Goal: Task Accomplishment & Management: Manage account settings

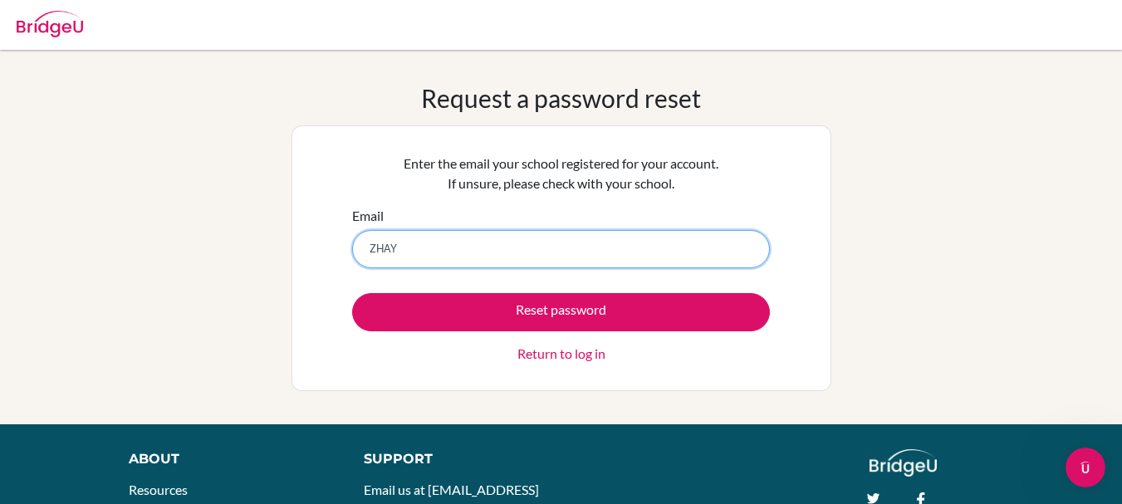
click at [556, 249] on input "ZHAY" at bounding box center [561, 249] width 418 height 38
type input "Z"
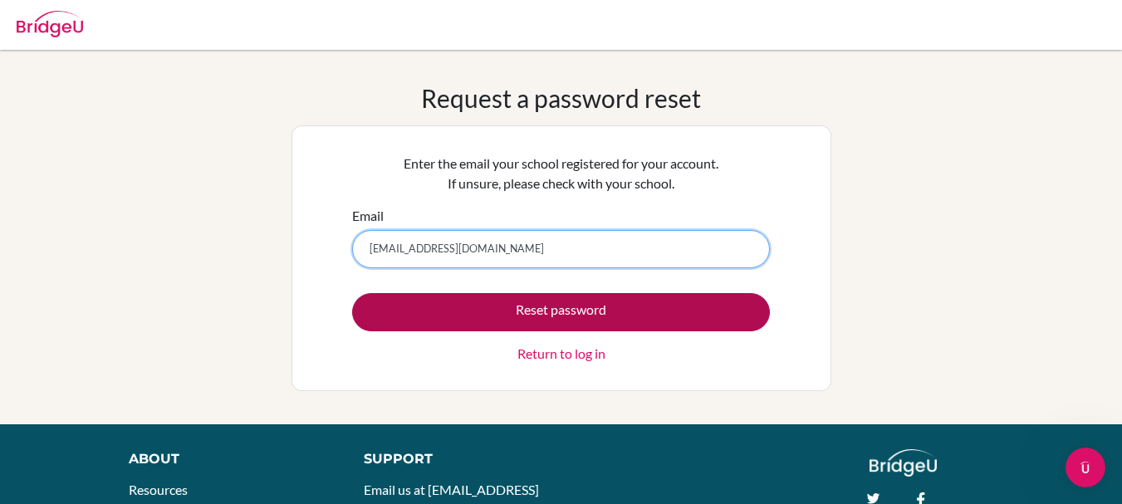
type input "zhayilbaatyr.counseling@sapat.edu.kg"
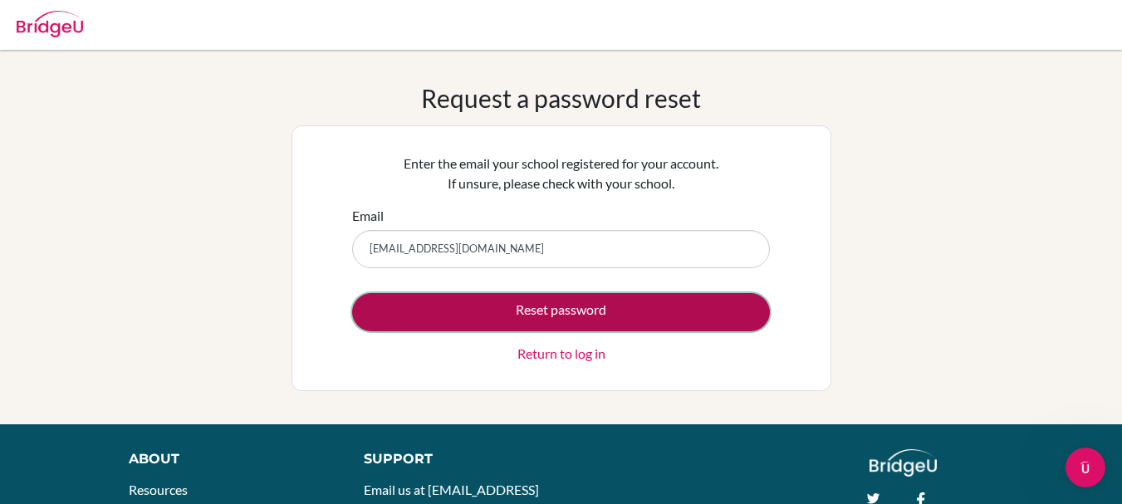
click at [582, 318] on button "Reset password" at bounding box center [561, 312] width 418 height 38
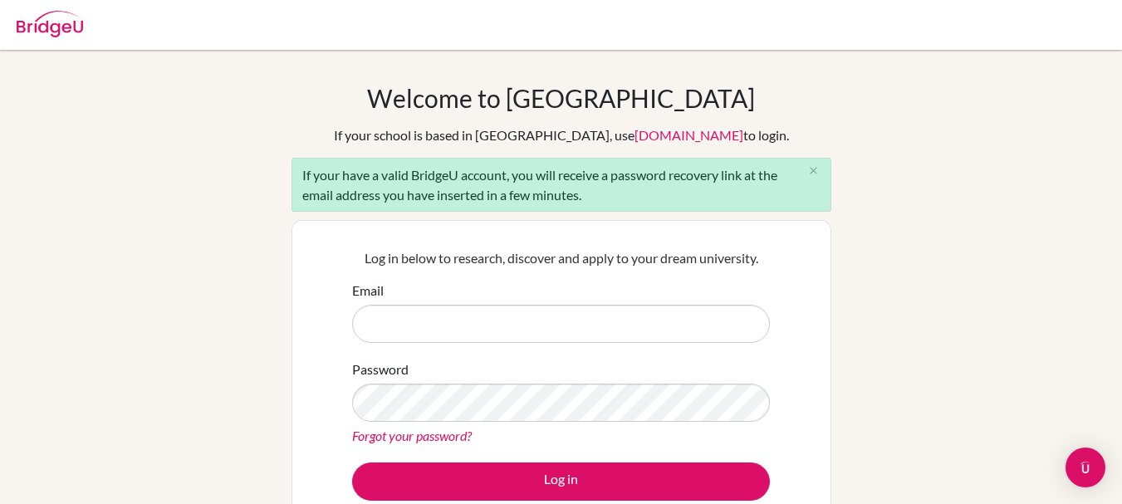
type input "[EMAIL_ADDRESS][DOMAIN_NAME]"
click at [572, 322] on input "dastan.saadakeev@empathy.edu.mn" at bounding box center [561, 324] width 418 height 38
drag, startPoint x: 572, startPoint y: 322, endPoint x: 336, endPoint y: 331, distance: 236.9
click at [336, 331] on div "Log in below to research, discover and apply to your dream university. Email da…" at bounding box center [562, 374] width 540 height 308
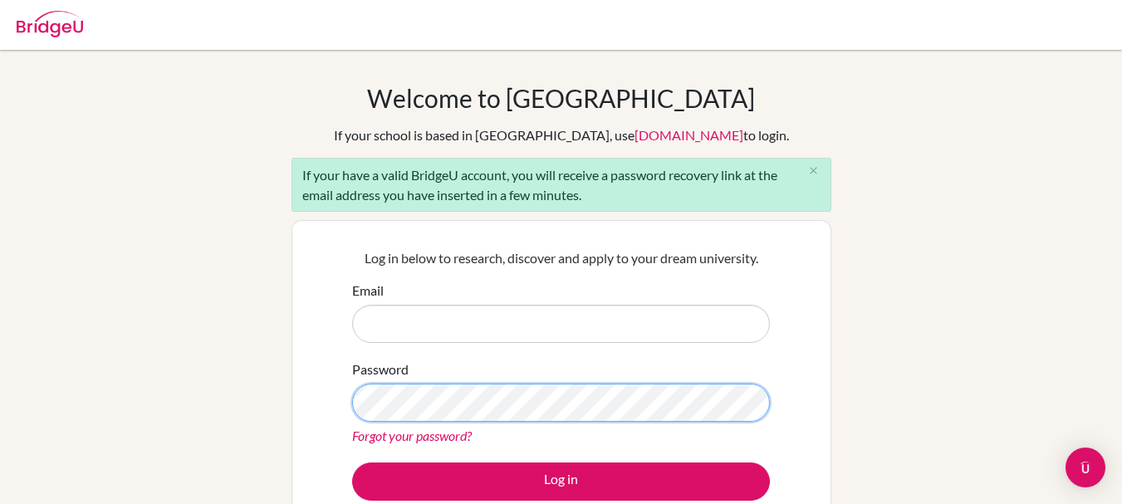
click at [347, 400] on div "Log in below to research, discover and apply to your dream university. Email Pa…" at bounding box center [561, 374] width 439 height 273
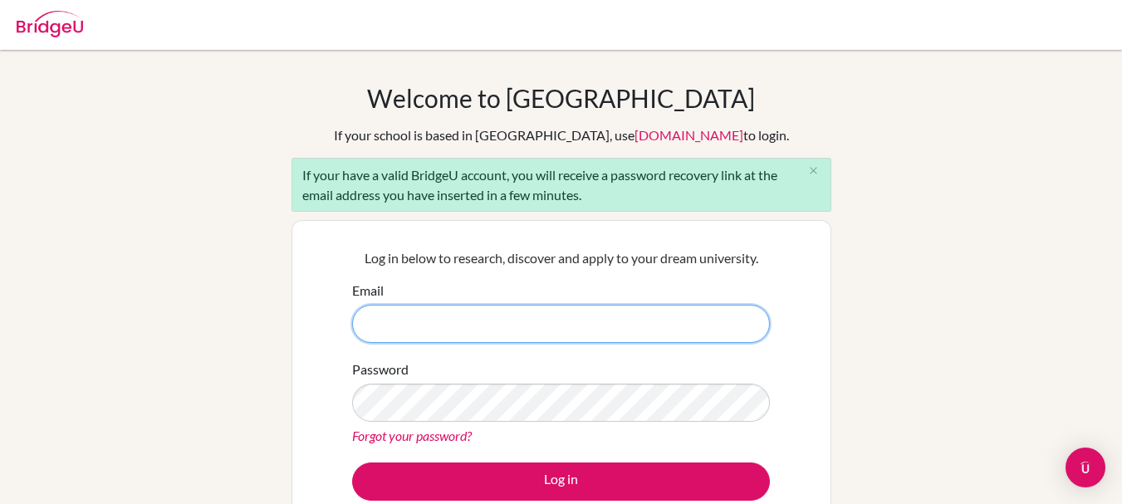
click at [394, 331] on input "Email" at bounding box center [561, 324] width 418 height 38
type input "zhayilbaatyr.counseling@sapat.edu.kg"
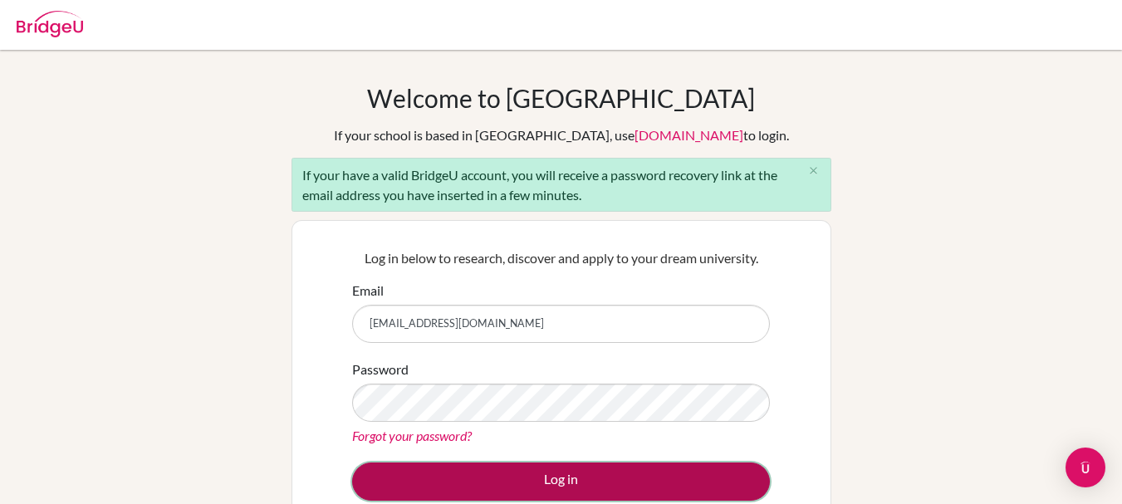
click at [534, 469] on button "Log in" at bounding box center [561, 482] width 418 height 38
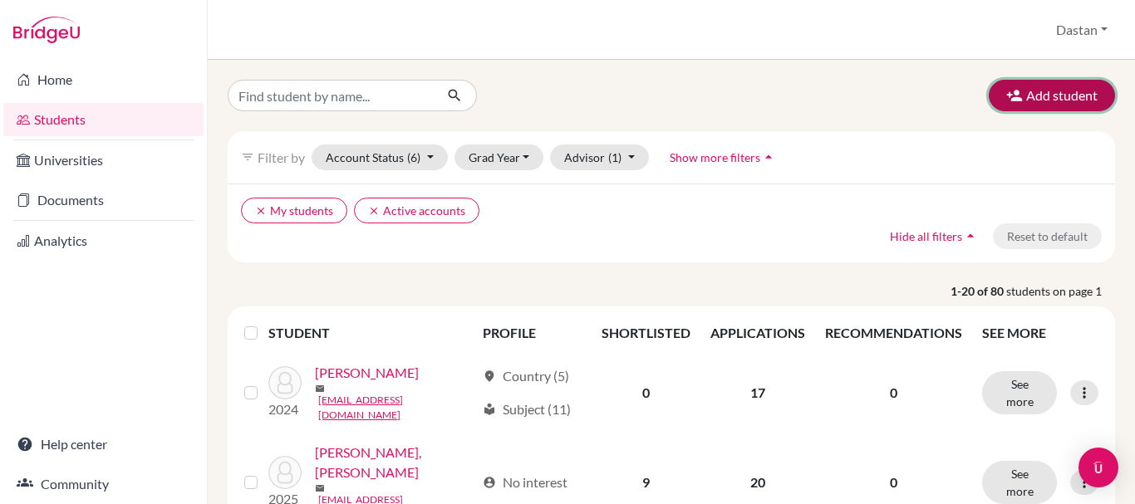
click at [1034, 98] on button "Add student" at bounding box center [1052, 96] width 126 height 32
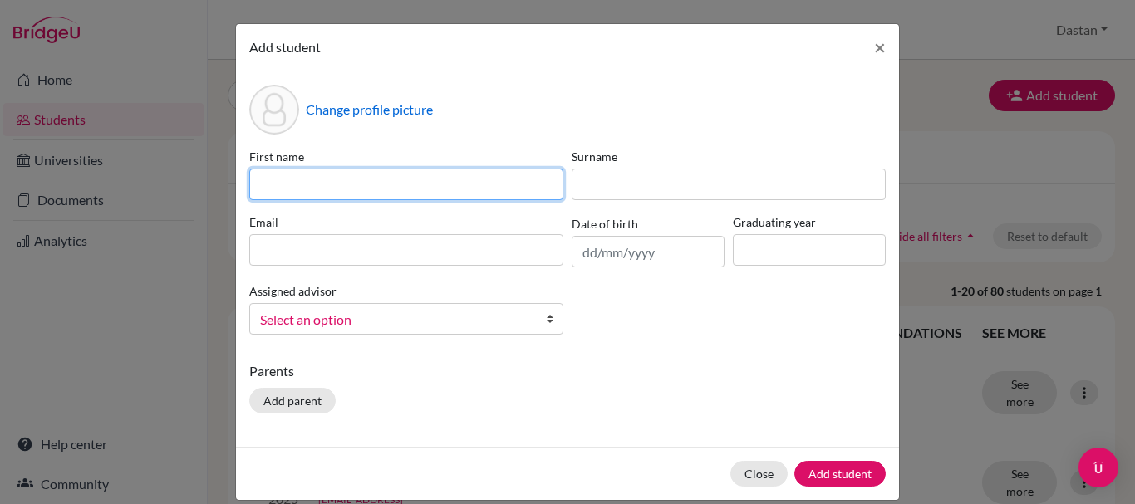
click at [395, 178] on input at bounding box center [406, 185] width 314 height 32
type input "Akim Ulanovich"
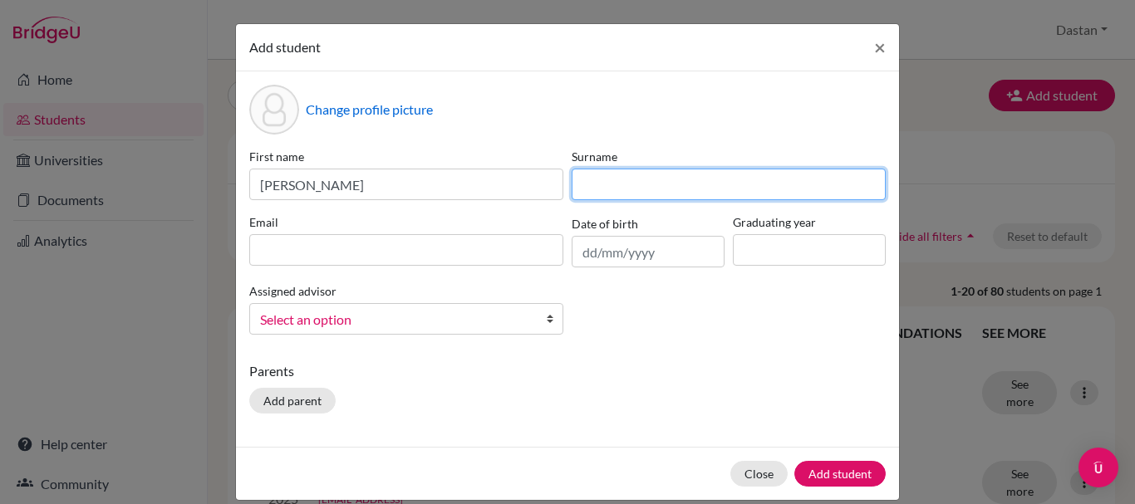
click at [601, 199] on input at bounding box center [729, 185] width 314 height 32
type input "Kanybekov"
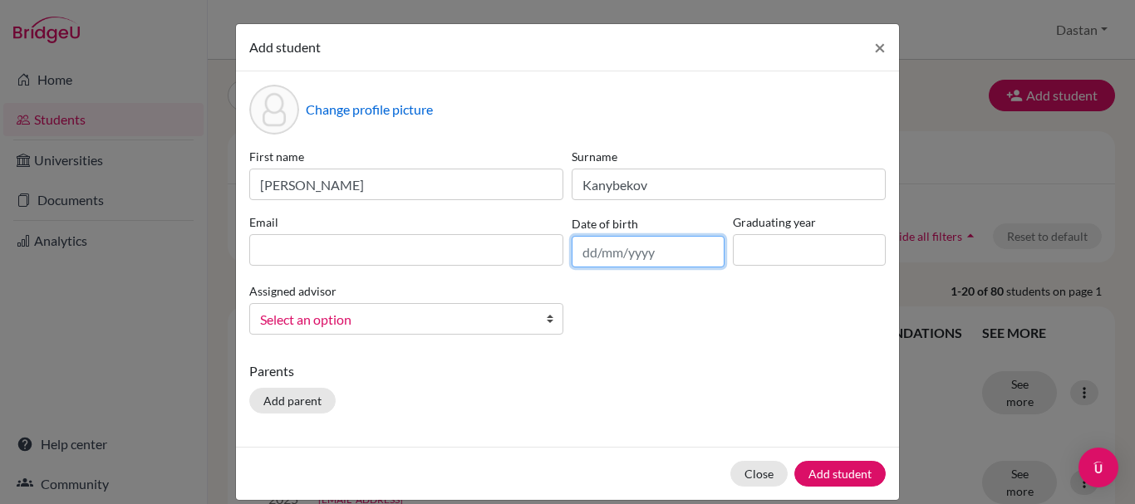
click at [618, 253] on input "text" at bounding box center [648, 252] width 153 height 32
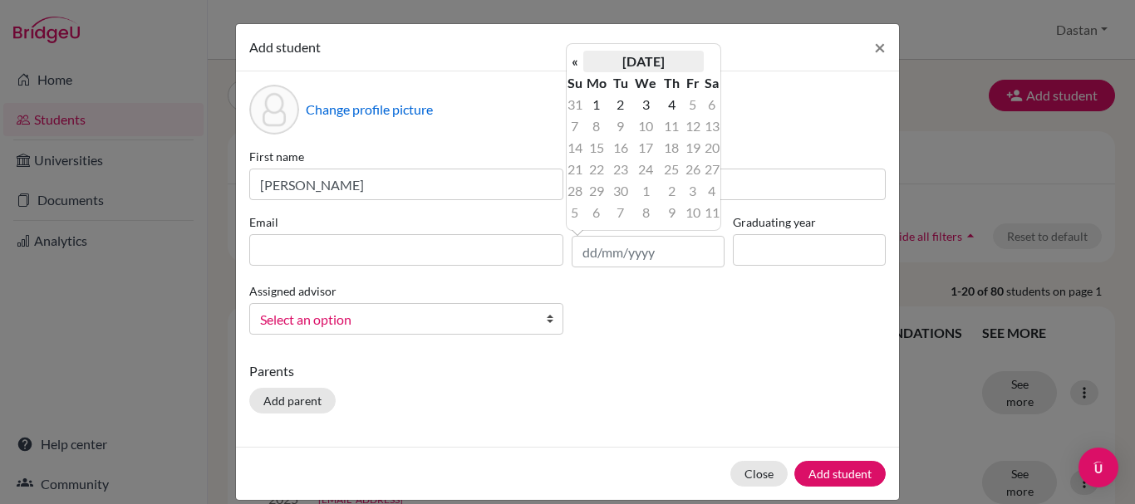
click at [635, 62] on th "September 2025" at bounding box center [643, 62] width 120 height 22
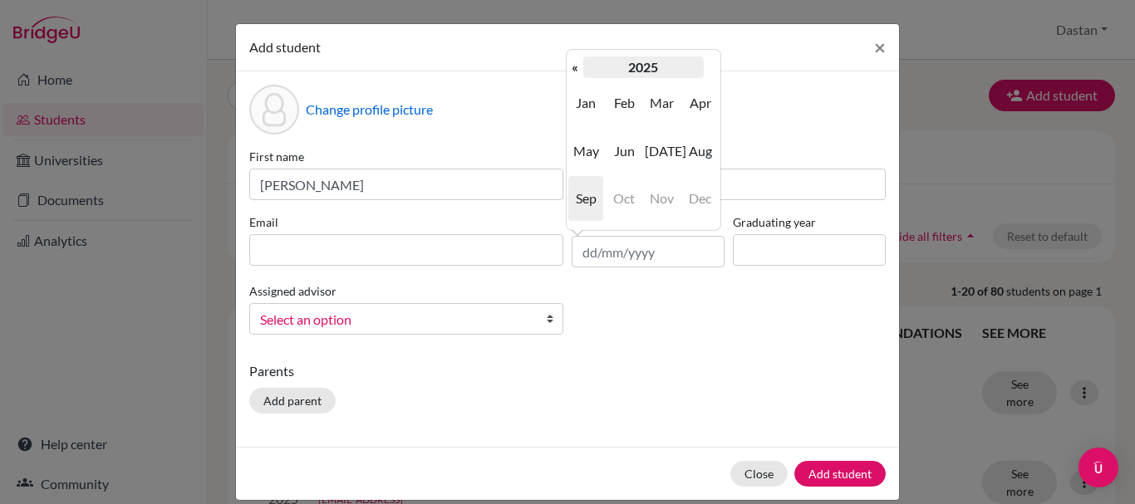
click at [639, 59] on th "2025" at bounding box center [643, 67] width 120 height 22
click at [626, 69] on th "[DATE]-[DATE]" at bounding box center [643, 67] width 120 height 22
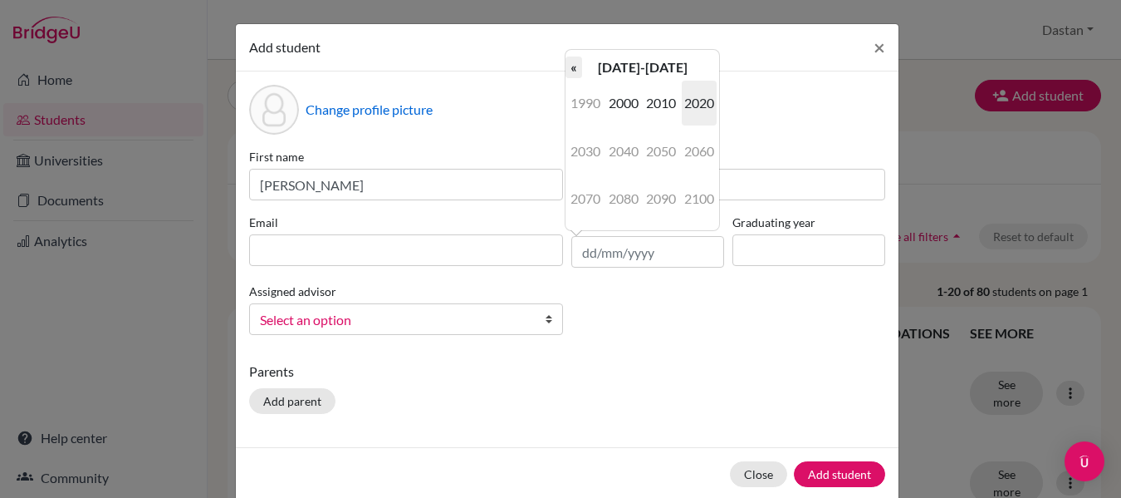
click at [572, 68] on th "«" at bounding box center [574, 67] width 17 height 22
click at [705, 66] on th "»" at bounding box center [711, 67] width 17 height 22
click at [707, 66] on th "»" at bounding box center [711, 67] width 17 height 22
click at [630, 108] on span "2000" at bounding box center [623, 103] width 35 height 45
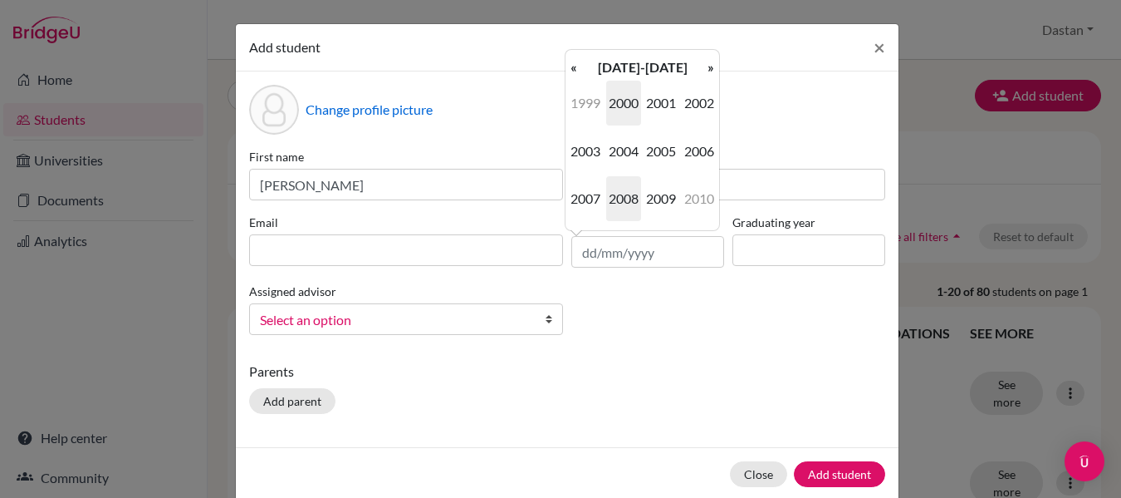
click at [621, 191] on span "2008" at bounding box center [623, 198] width 35 height 45
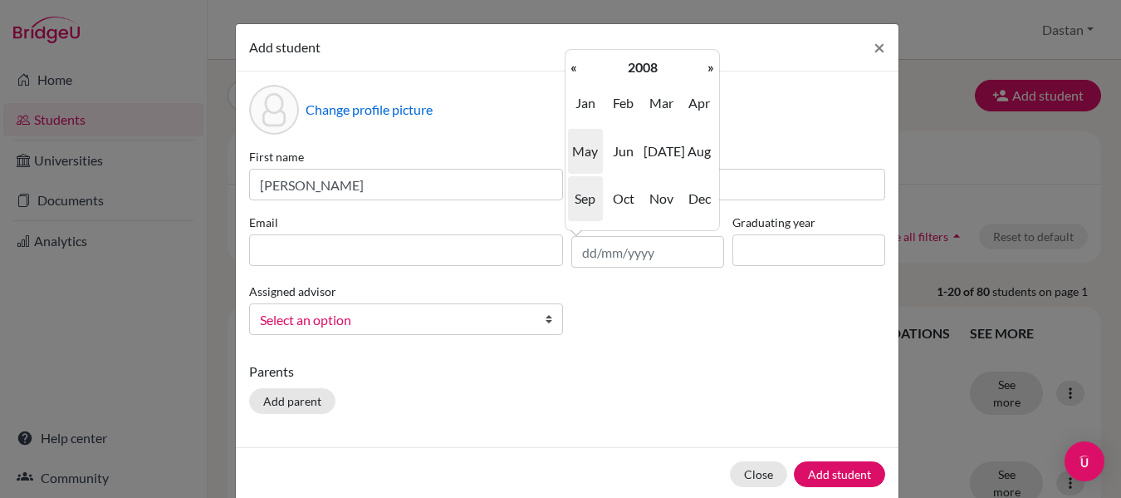
click at [596, 156] on span "May" at bounding box center [585, 151] width 35 height 45
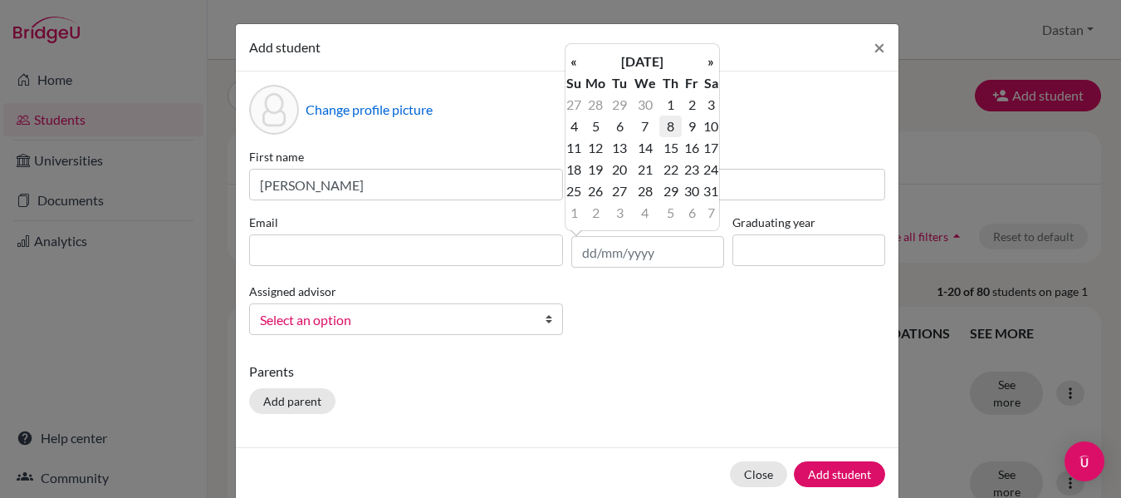
click at [670, 129] on td "8" at bounding box center [671, 126] width 22 height 22
type input "08/05/2008"
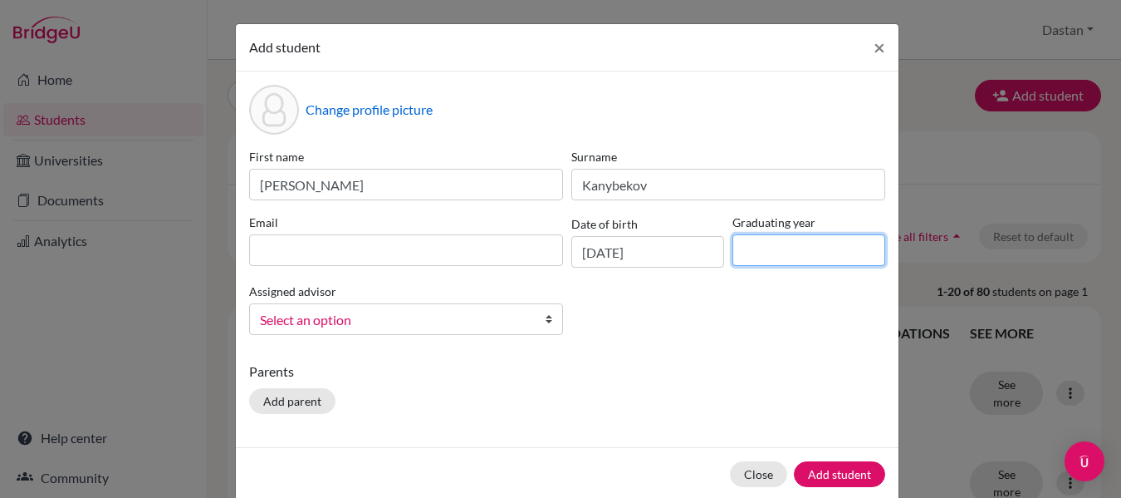
click at [764, 248] on input at bounding box center [809, 250] width 153 height 32
type input "2026"
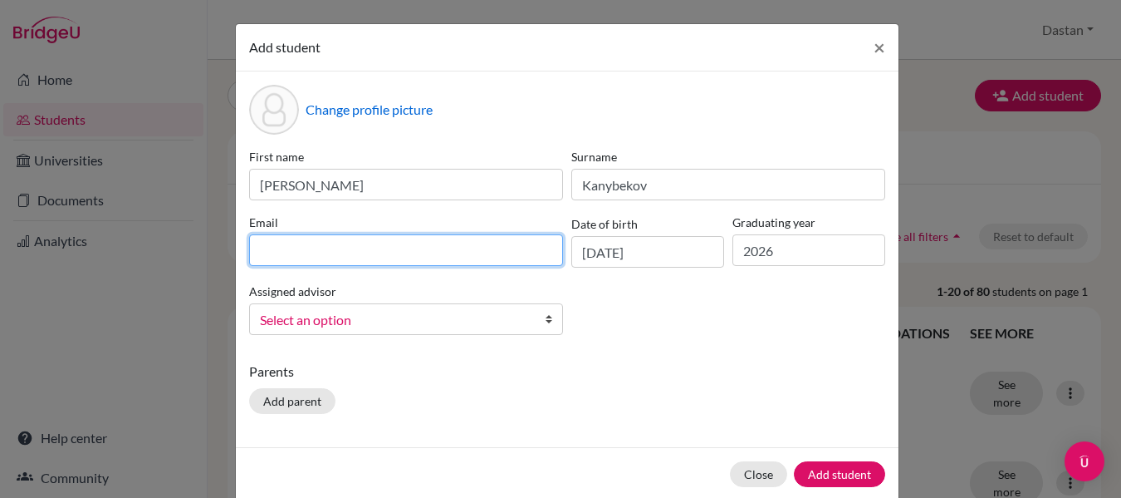
click at [287, 258] on input at bounding box center [406, 250] width 314 height 32
type input "kanybekovakim96"
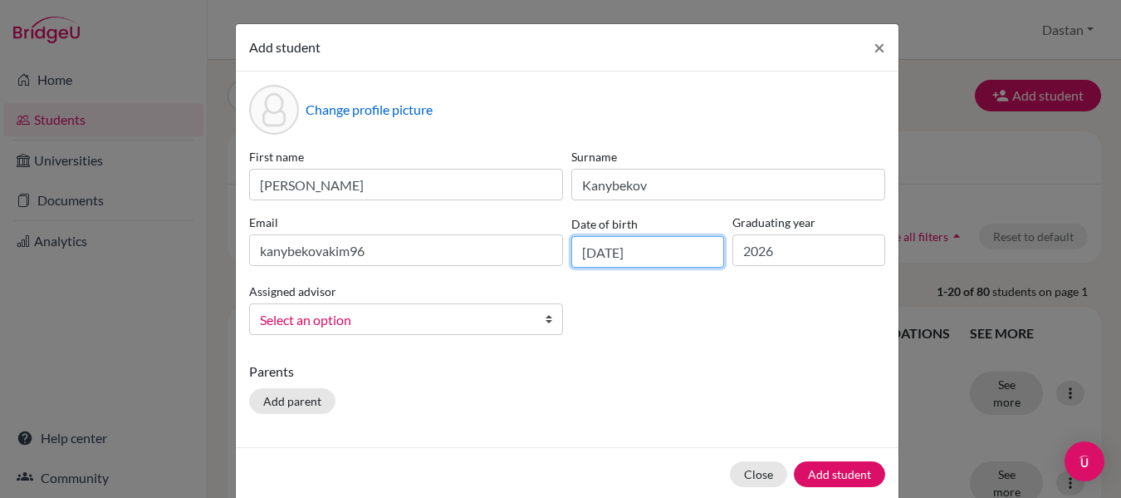
click at [681, 257] on input "08/05/2008" at bounding box center [648, 252] width 153 height 32
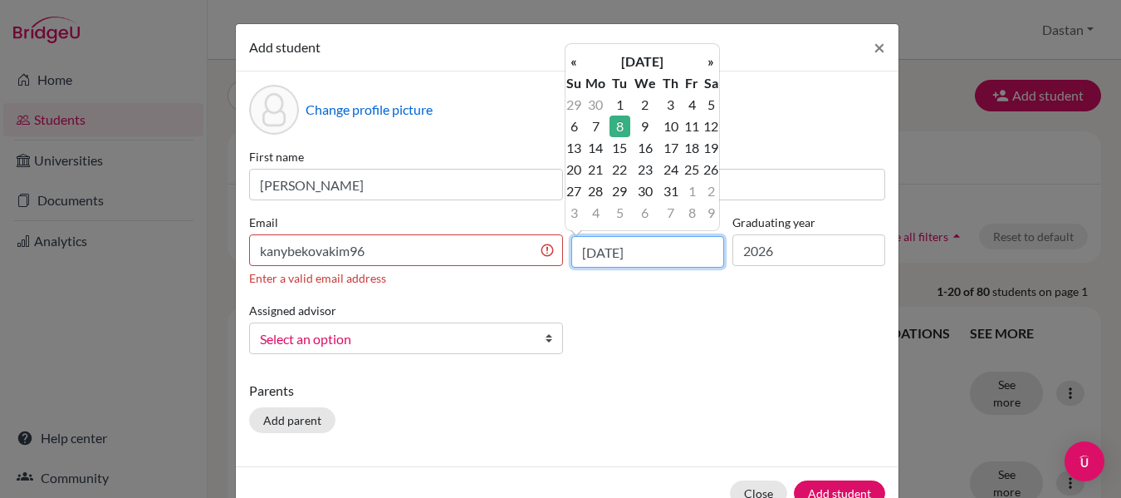
type input "08/05/2007"
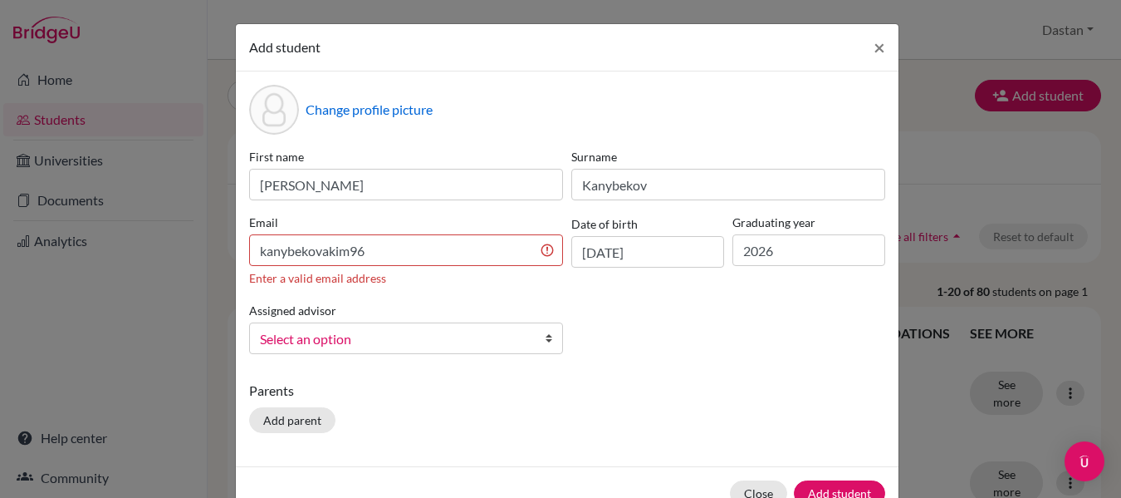
drag, startPoint x: 438, startPoint y: 430, endPoint x: 530, endPoint y: 405, distance: 95.7
click at [503, 410] on div "Parents Add parent" at bounding box center [567, 409] width 636 height 59
click at [415, 253] on input "kanybekovakim96" at bounding box center [406, 250] width 314 height 32
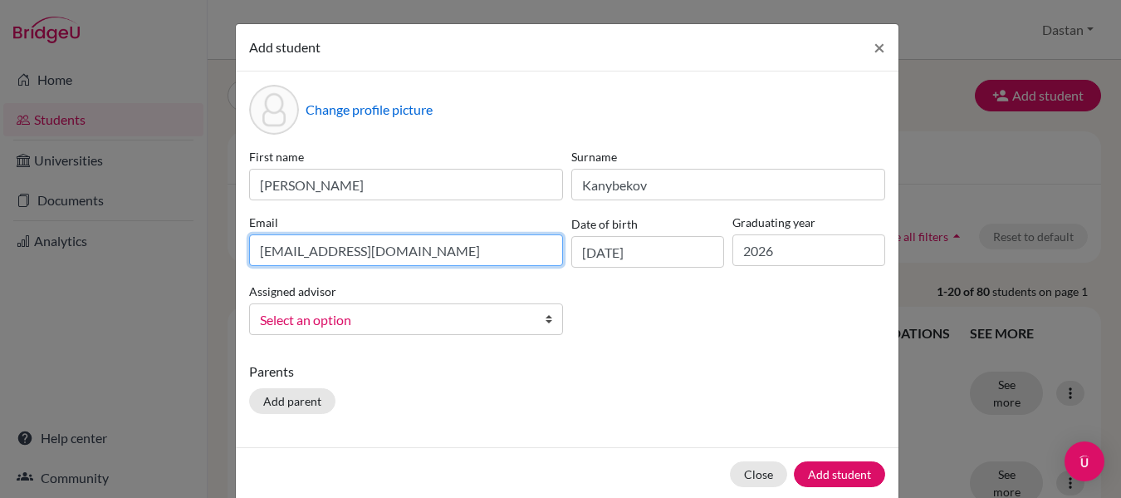
type input "kanybekovakim96@gmail.com"
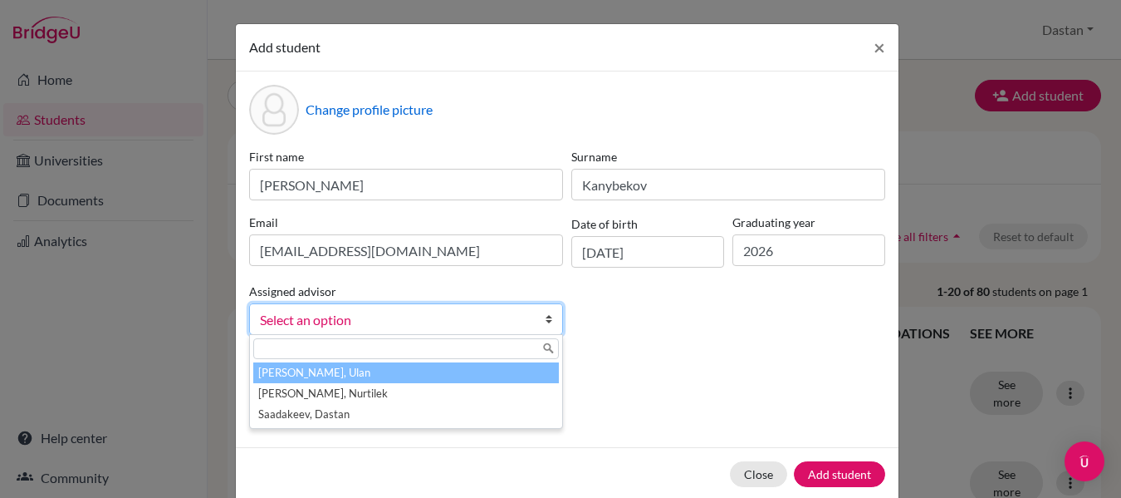
click at [370, 316] on span "Select an option" at bounding box center [395, 320] width 271 height 22
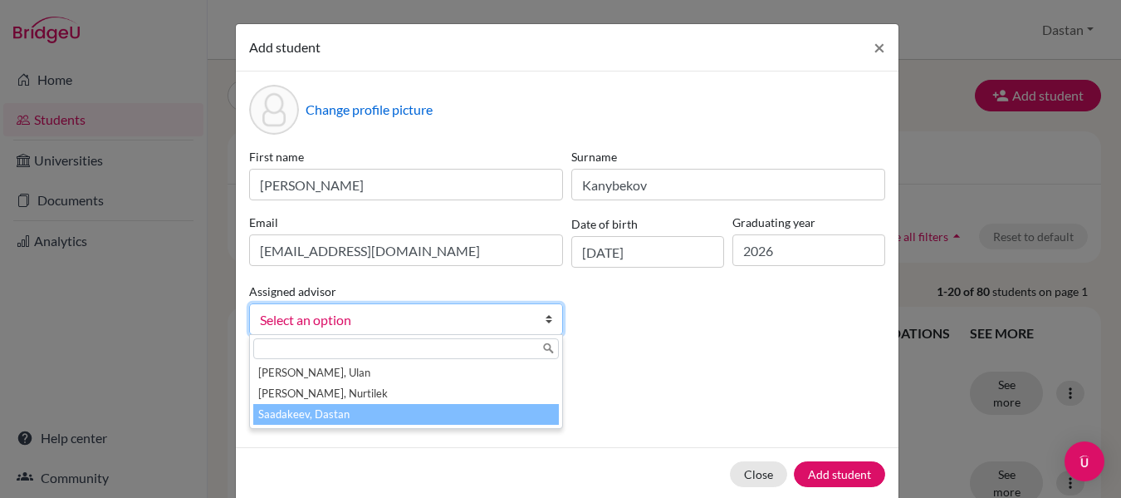
click at [298, 417] on li "Saadakeev, Dastan" at bounding box center [406, 414] width 306 height 21
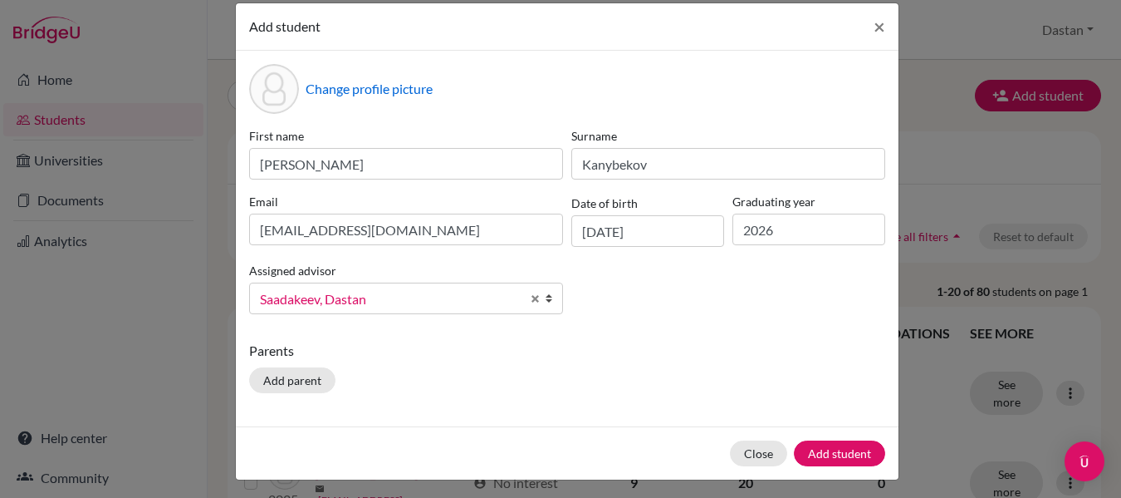
scroll to position [27, 0]
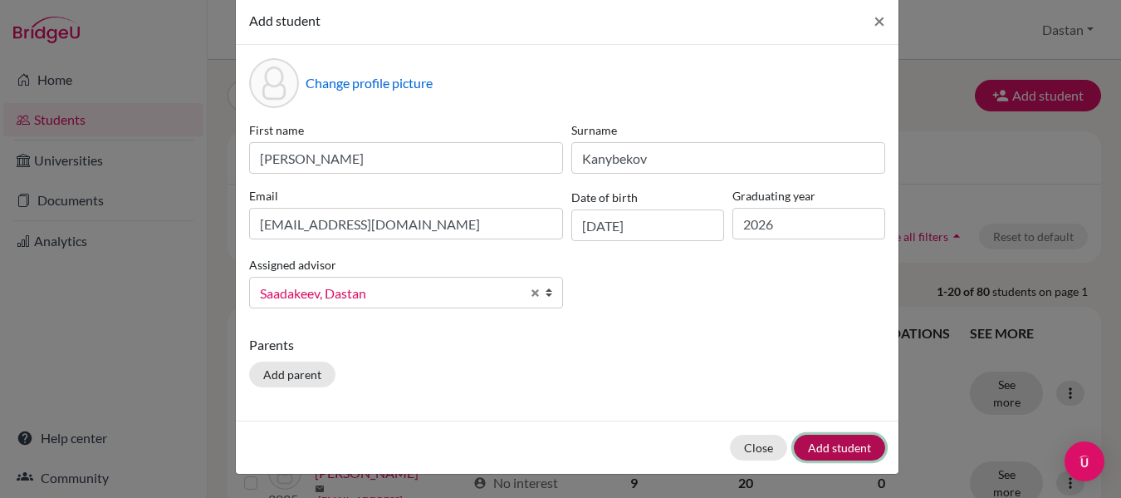
click at [850, 454] on button "Add student" at bounding box center [839, 447] width 91 height 26
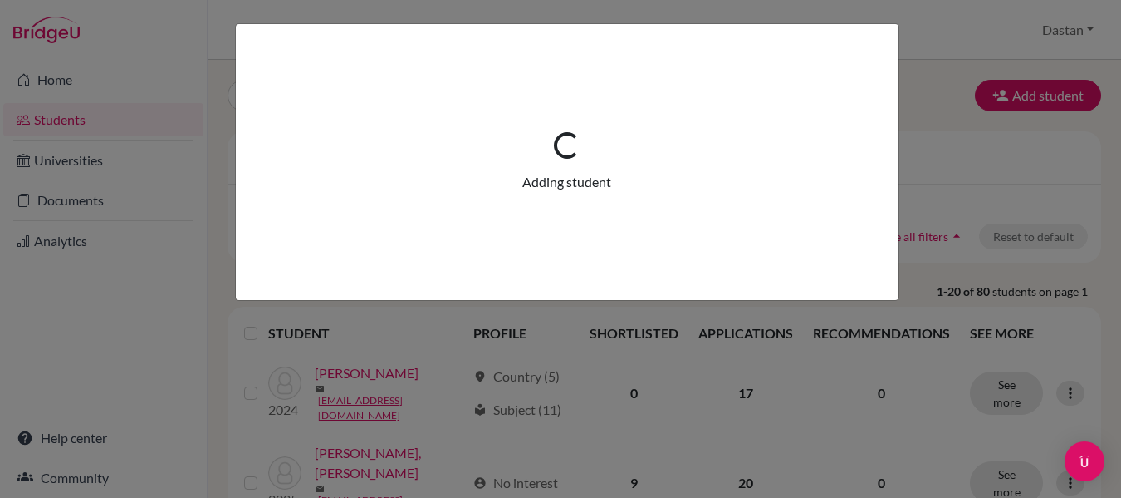
scroll to position [0, 0]
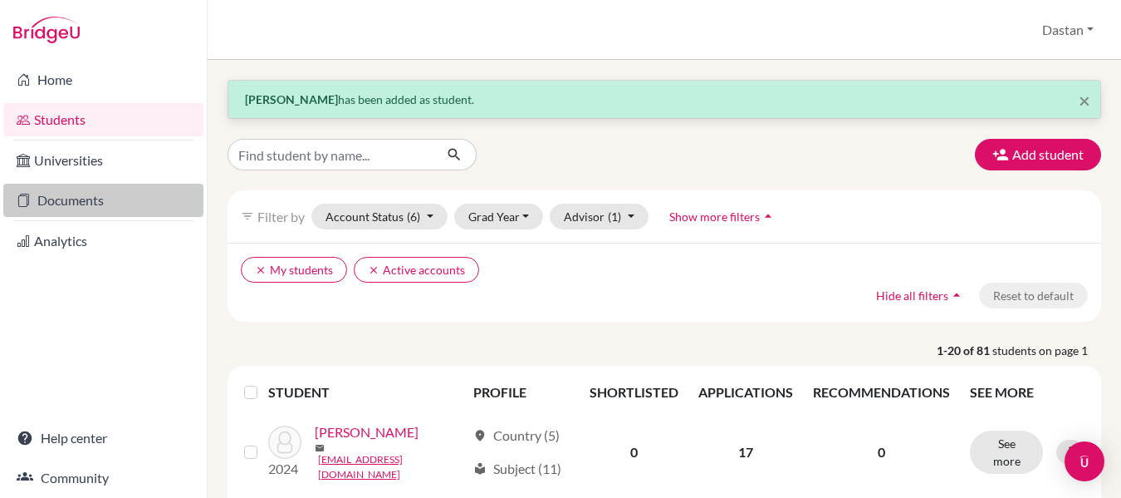
click at [64, 198] on link "Documents" at bounding box center [103, 200] width 200 height 33
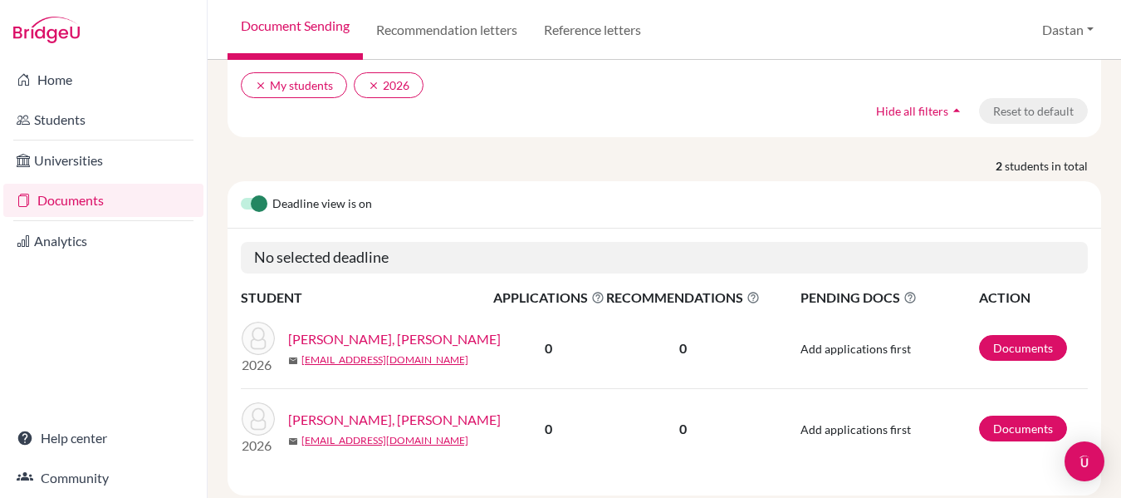
scroll to position [163, 0]
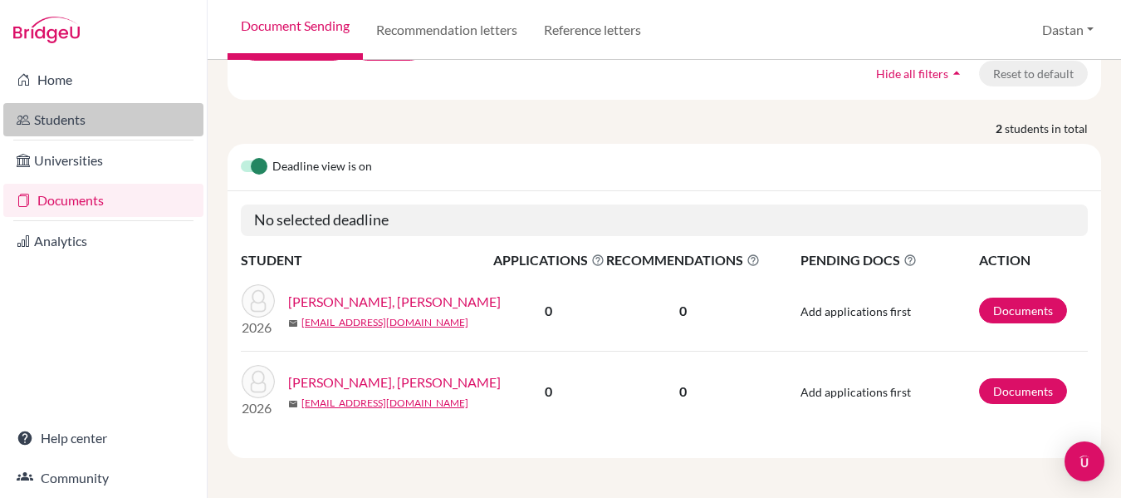
click at [91, 115] on link "Students" at bounding box center [103, 119] width 200 height 33
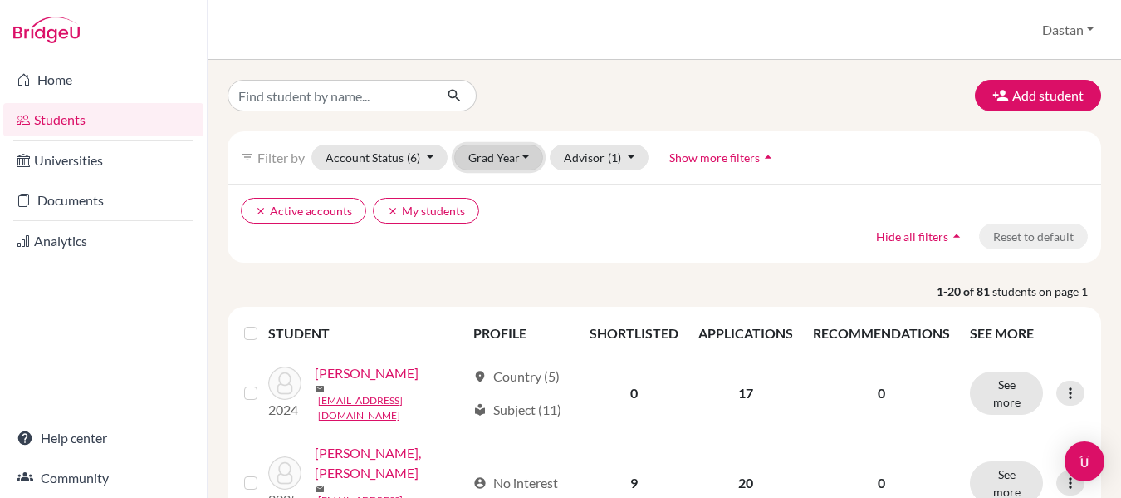
click at [496, 154] on button "Grad Year" at bounding box center [499, 158] width 90 height 26
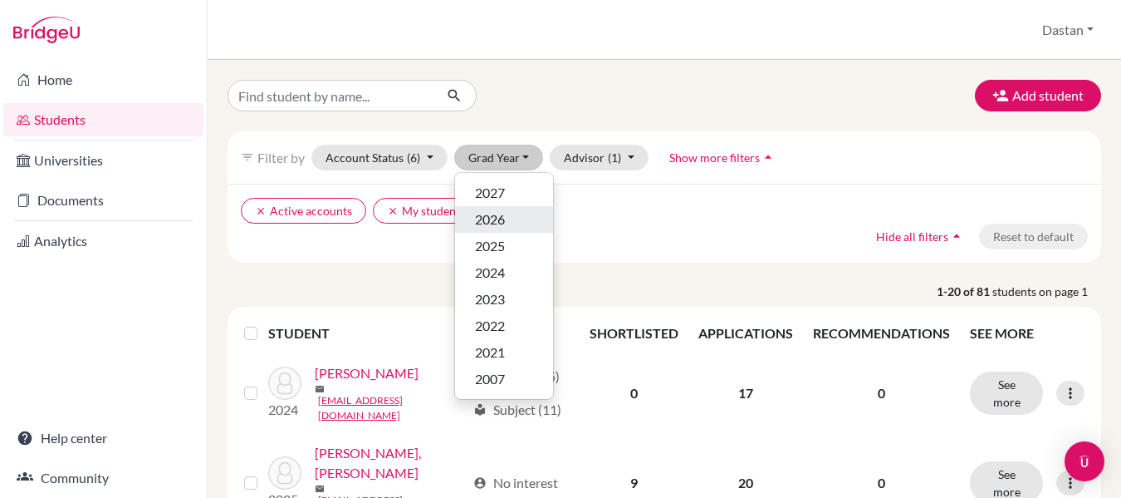
click at [496, 209] on span "2026" at bounding box center [490, 219] width 30 height 20
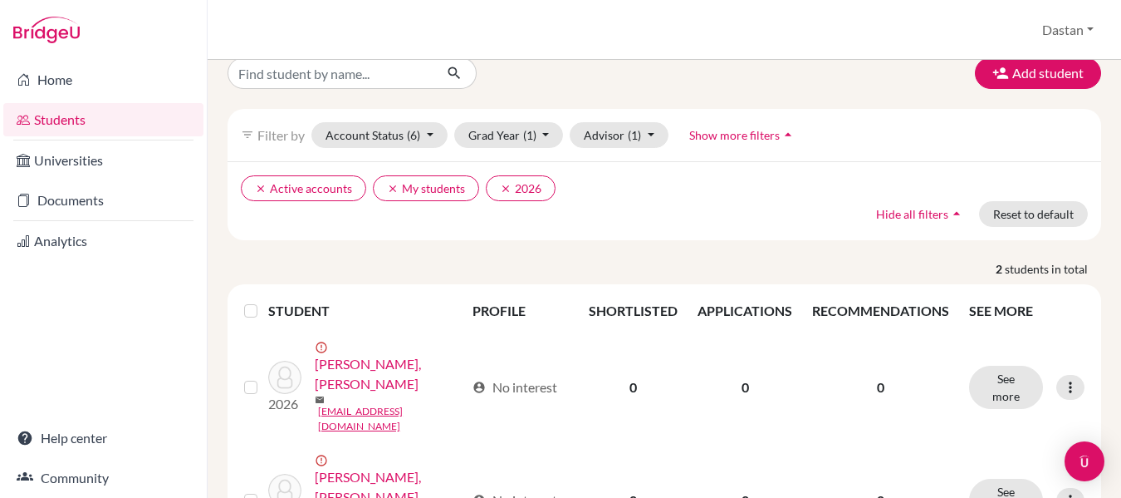
scroll to position [63, 0]
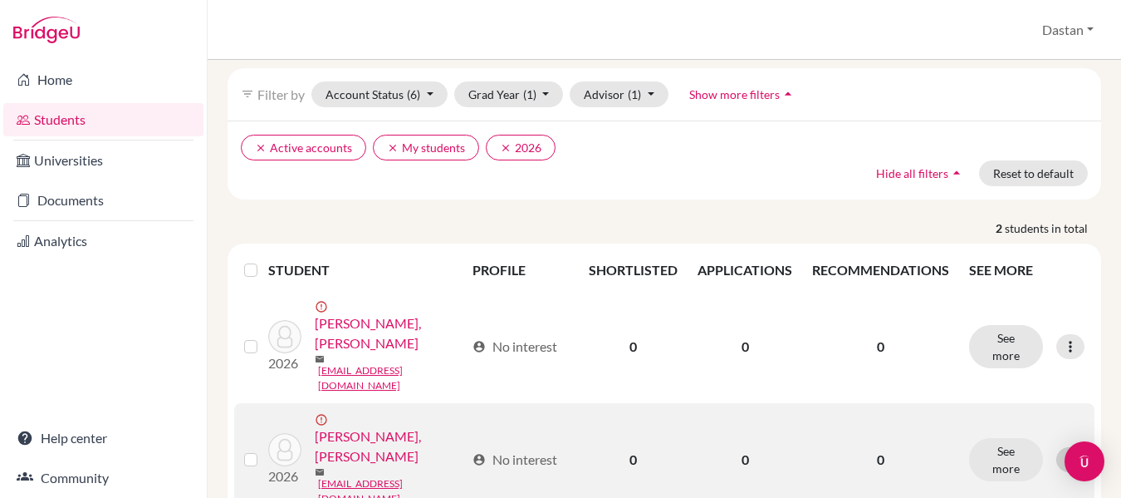
click at [1062, 451] on icon at bounding box center [1070, 459] width 17 height 17
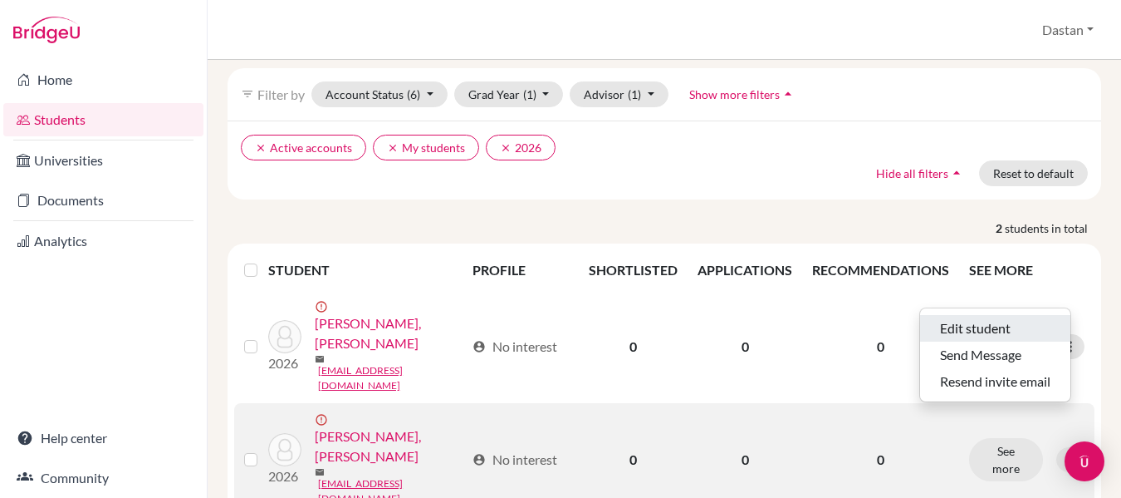
click at [974, 331] on button "Edit student" at bounding box center [995, 328] width 150 height 27
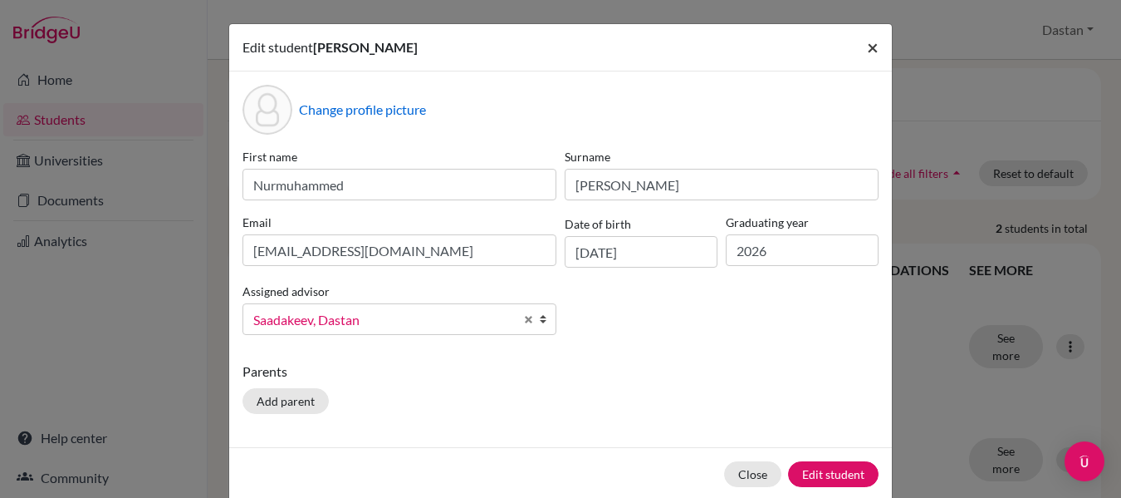
click at [867, 45] on span "×" at bounding box center [873, 47] width 12 height 24
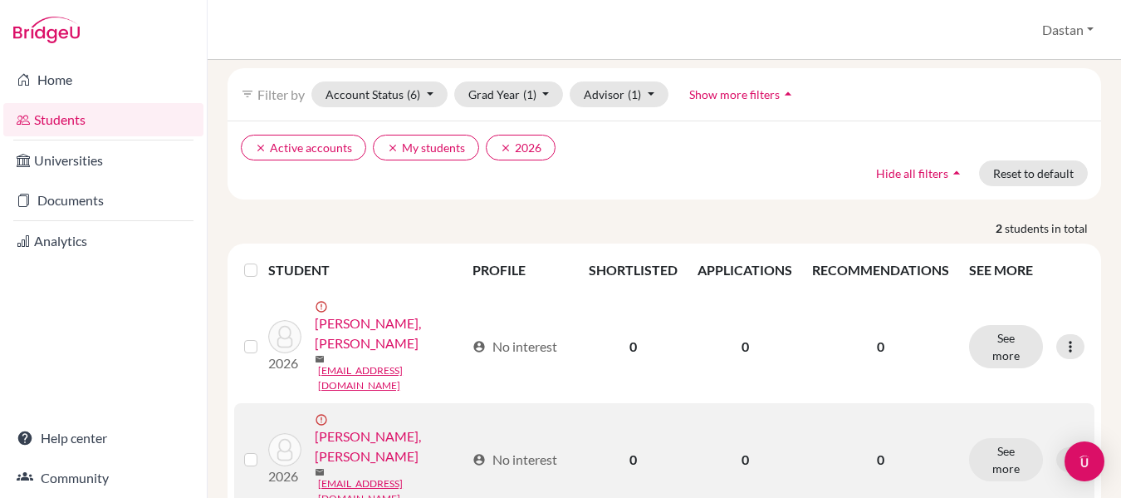
click at [383, 426] on link "Malikov, Nurmuhammed" at bounding box center [390, 446] width 150 height 40
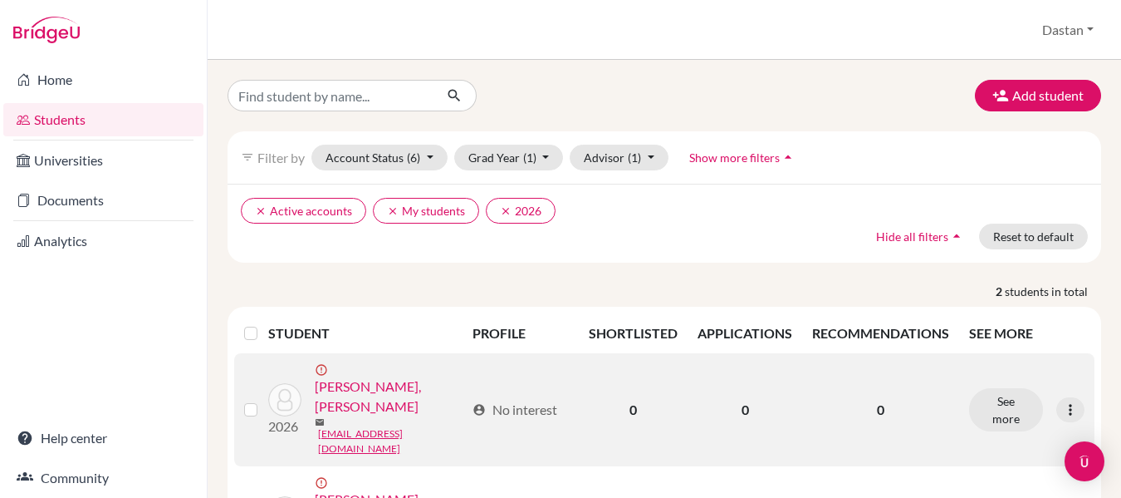
click at [1063, 415] on div "See more Edit student Send Message Resend invite email" at bounding box center [1026, 409] width 115 height 43
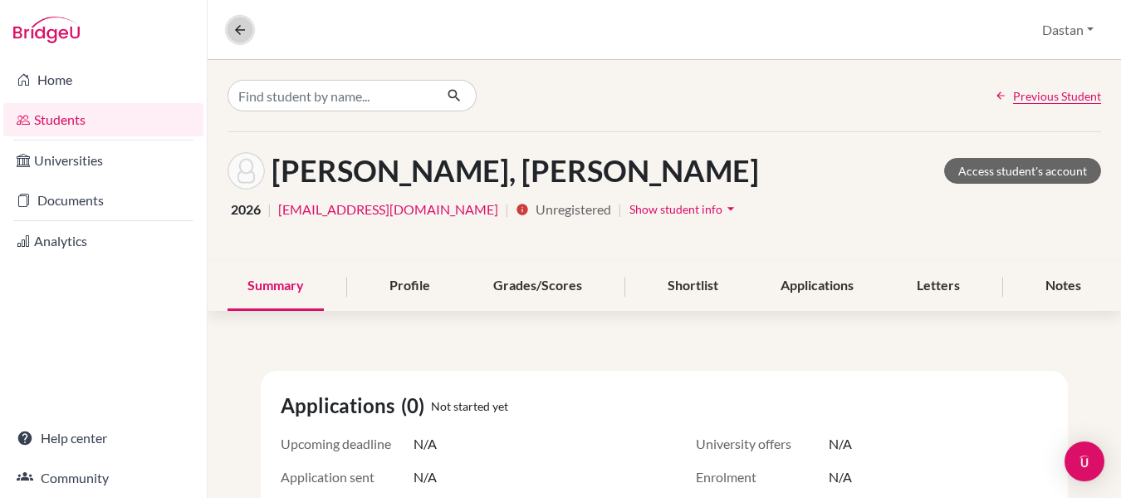
click at [243, 26] on icon at bounding box center [240, 29] width 15 height 15
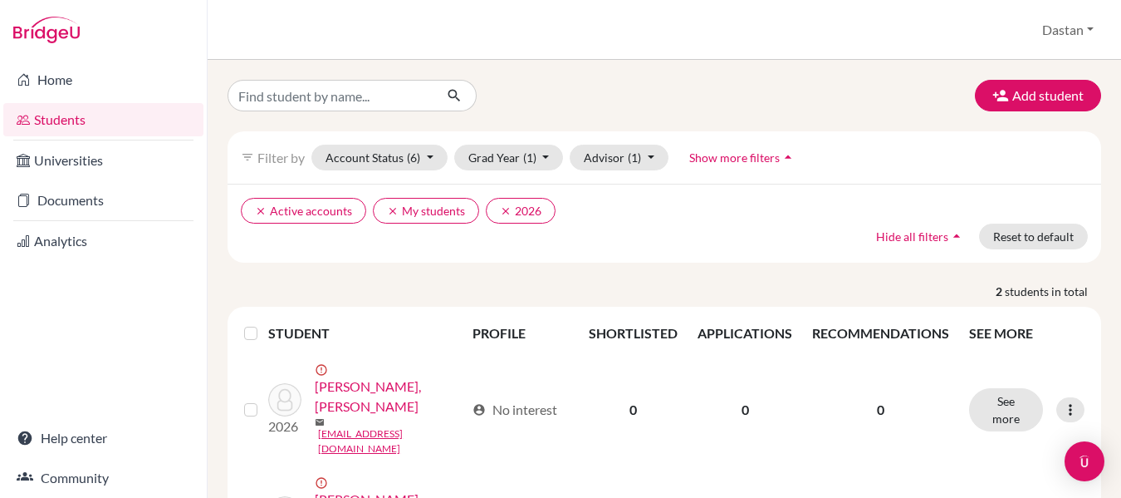
scroll to position [63, 0]
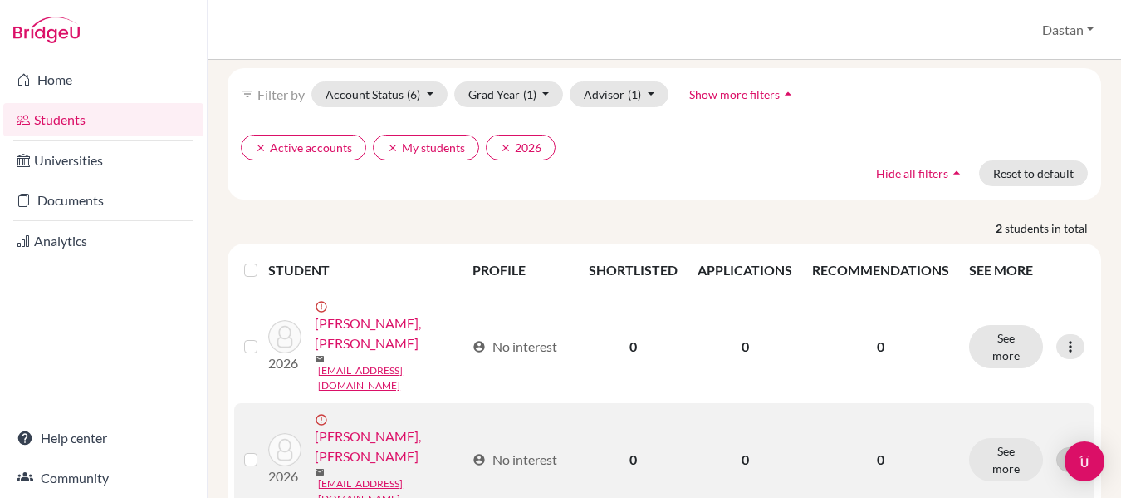
click at [1062, 451] on icon at bounding box center [1070, 459] width 17 height 17
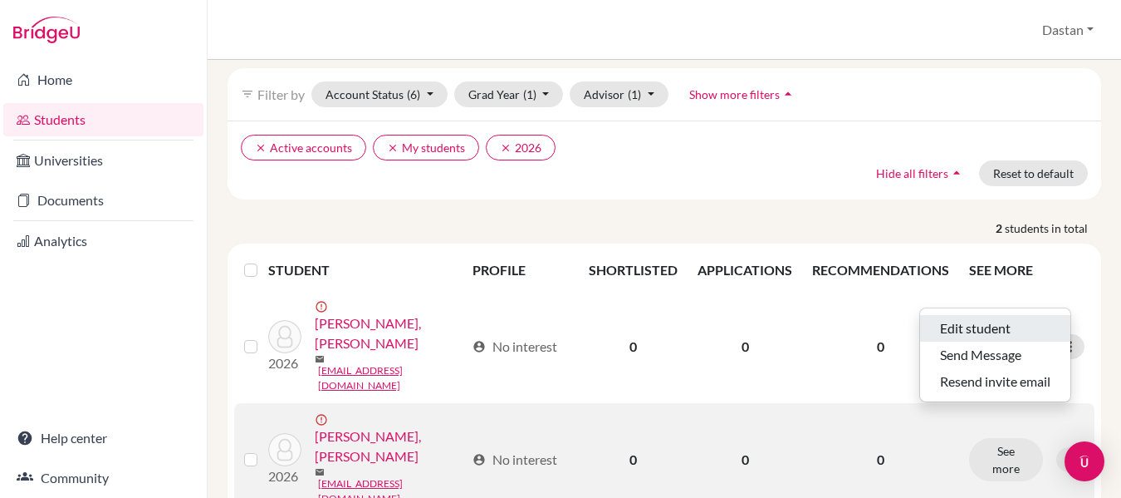
click at [963, 333] on button "Edit student" at bounding box center [995, 328] width 150 height 27
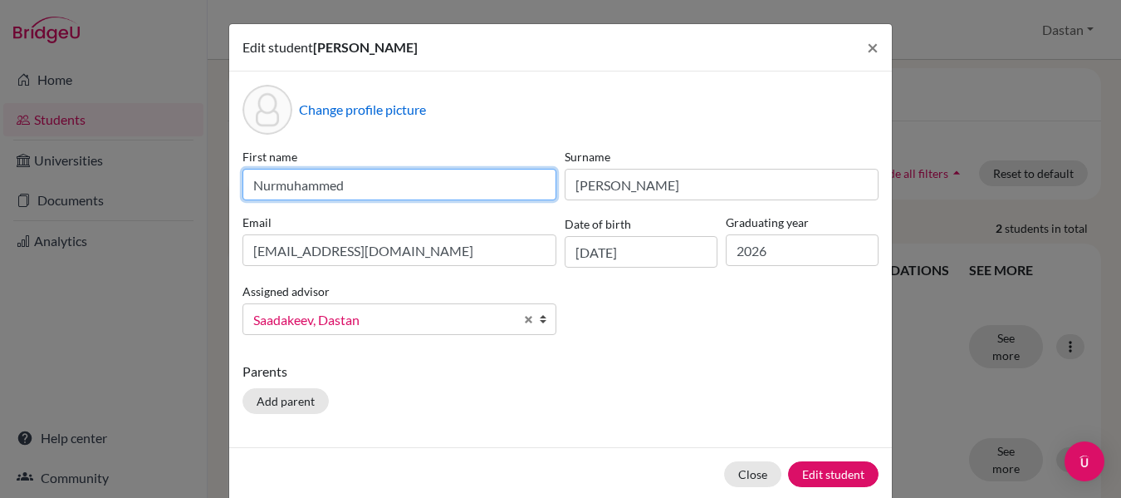
click at [400, 181] on input "Nurmuhammed" at bounding box center [400, 185] width 314 height 32
type input "Nurmukhamet"
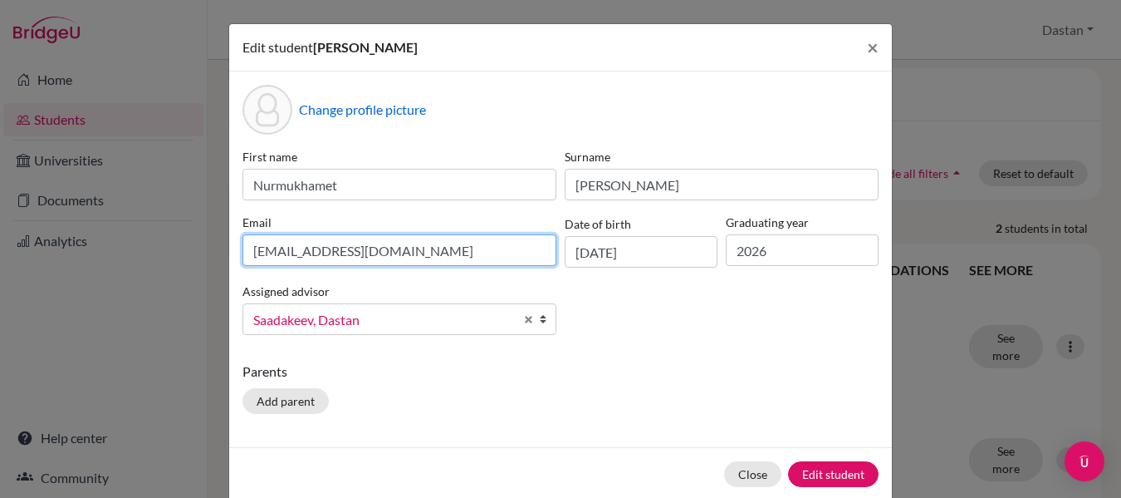
click at [416, 261] on input "malikovbakaj@gmail.com" at bounding box center [400, 250] width 314 height 32
type input "m"
type input "[EMAIL_ADDRESS][DOMAIN_NAME]"
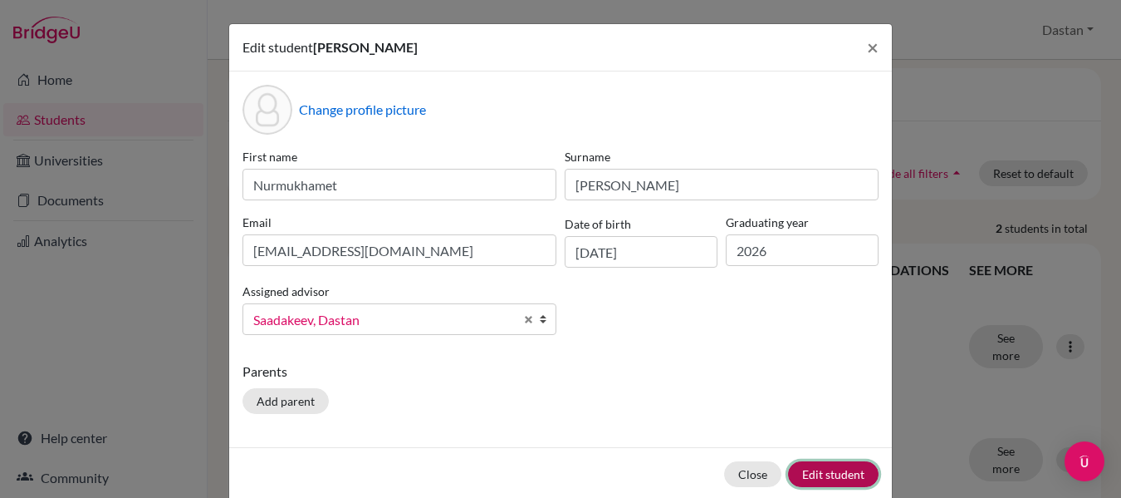
click at [840, 478] on button "Edit student" at bounding box center [833, 474] width 91 height 26
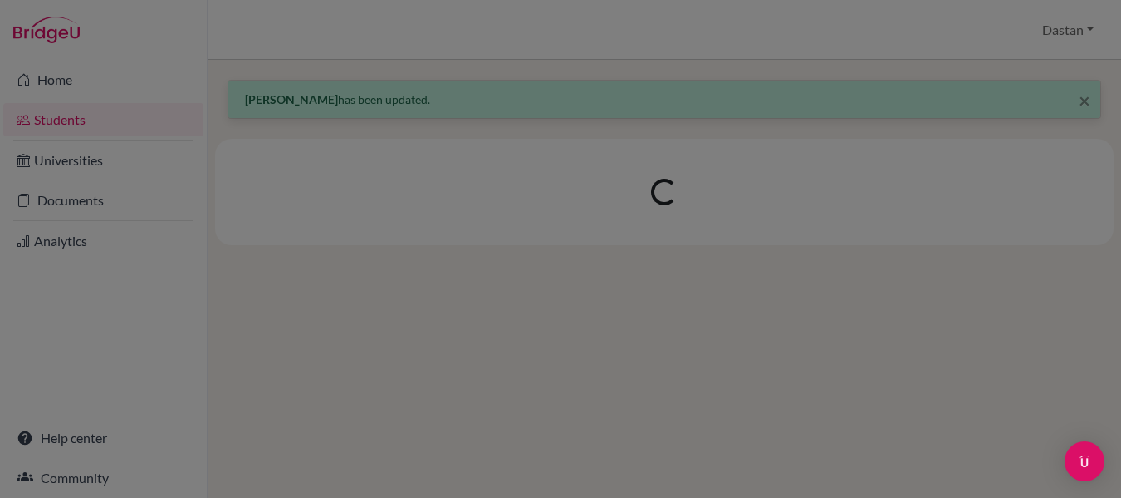
scroll to position [0, 0]
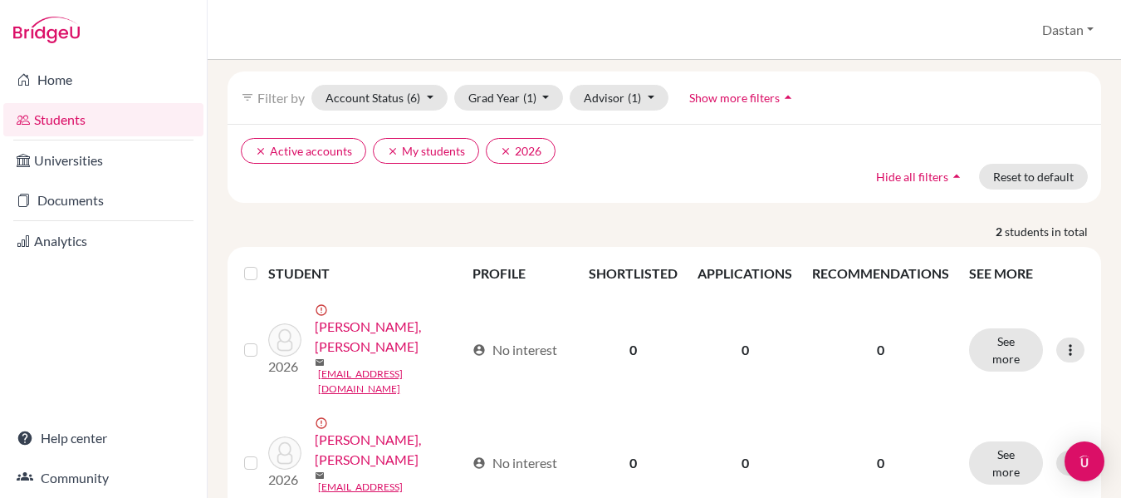
scroll to position [122, 0]
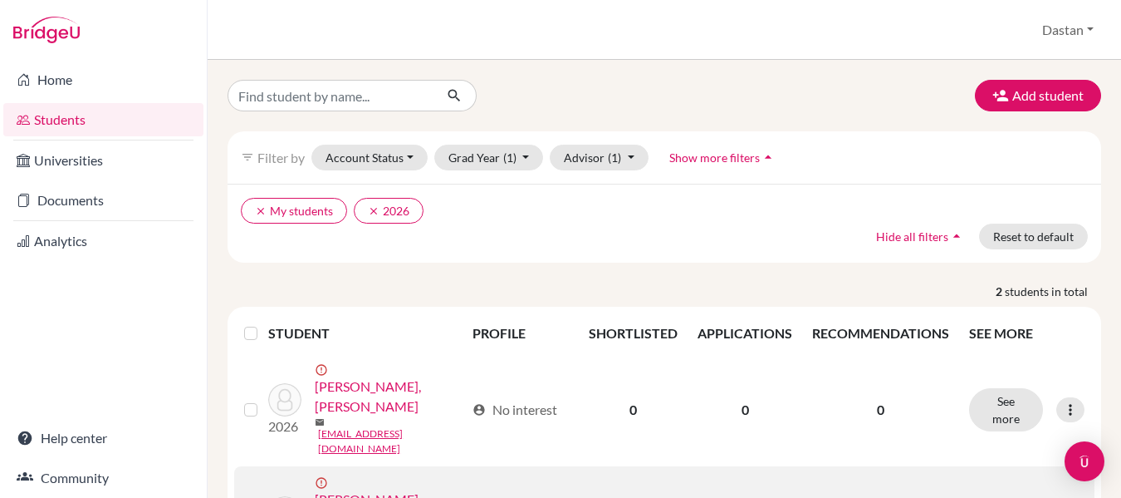
scroll to position [63, 0]
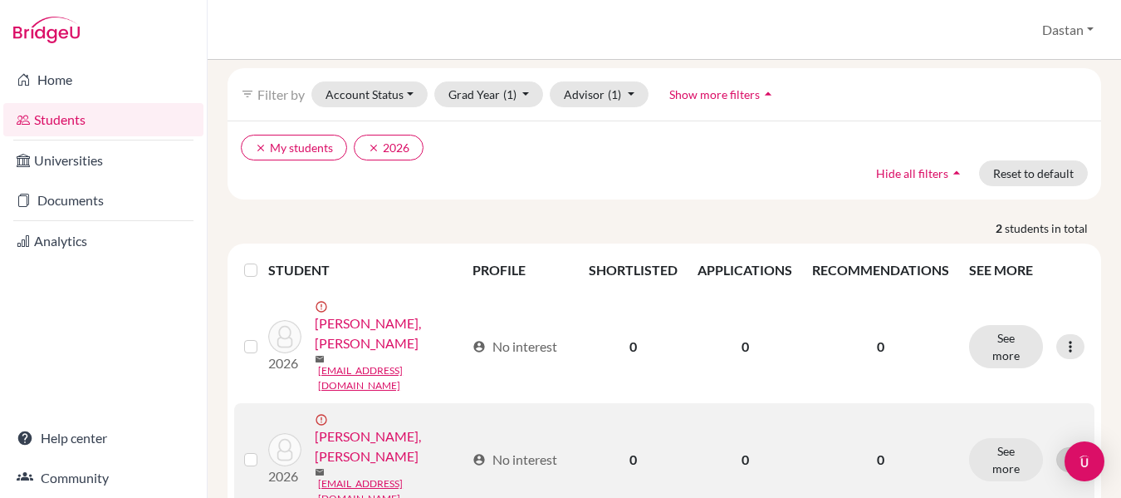
click at [1062, 451] on icon at bounding box center [1070, 459] width 17 height 17
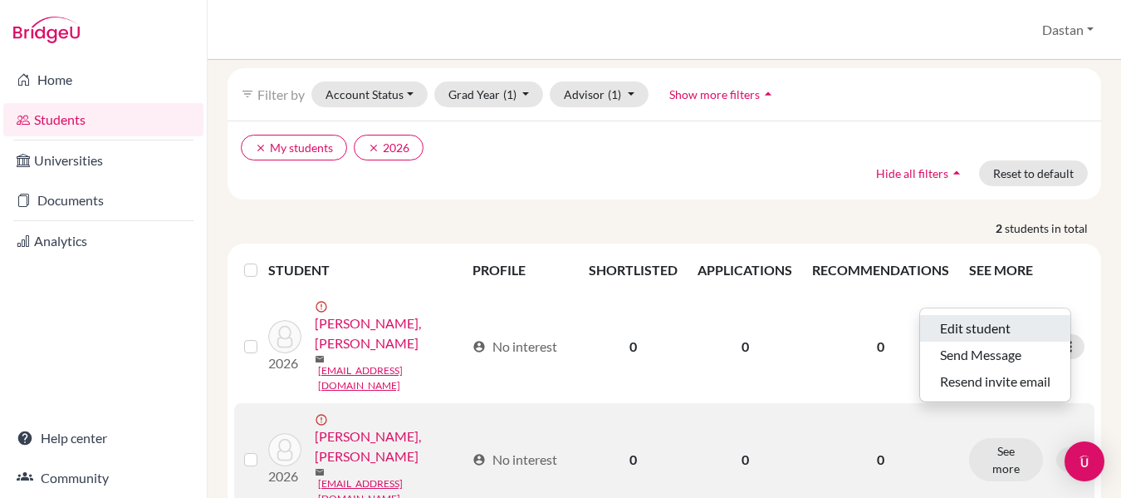
click at [965, 318] on button "Edit student" at bounding box center [995, 328] width 150 height 27
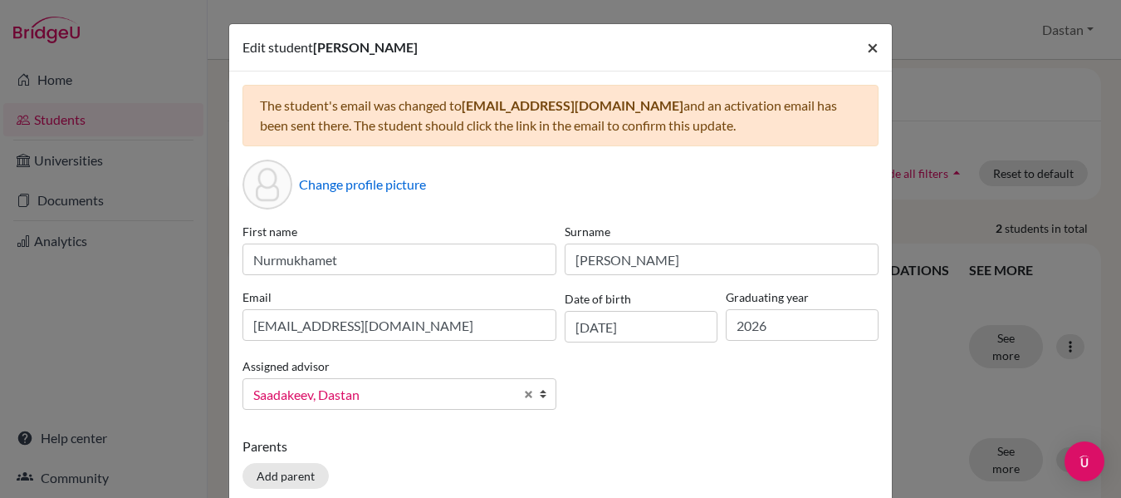
click at [867, 52] on span "×" at bounding box center [873, 47] width 12 height 24
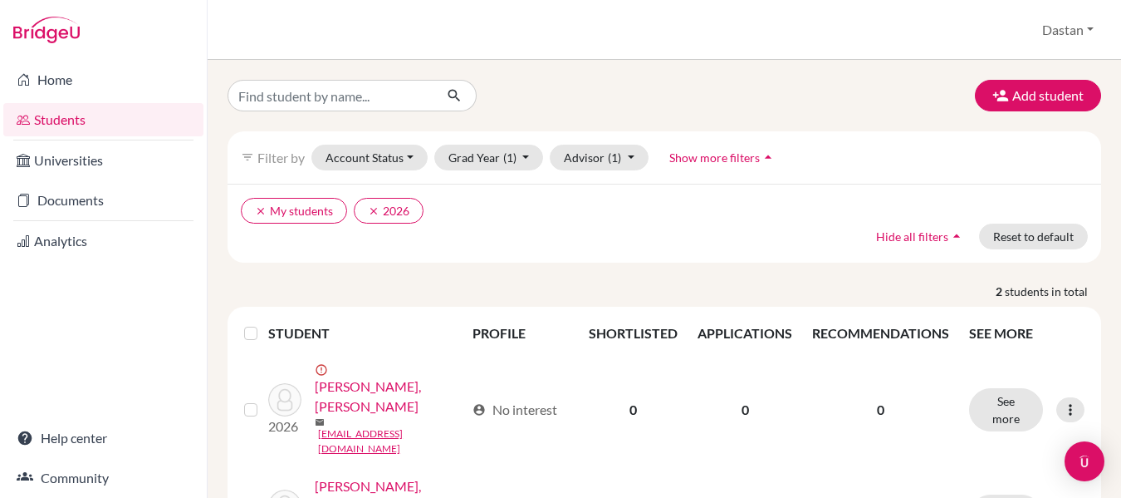
scroll to position [63, 0]
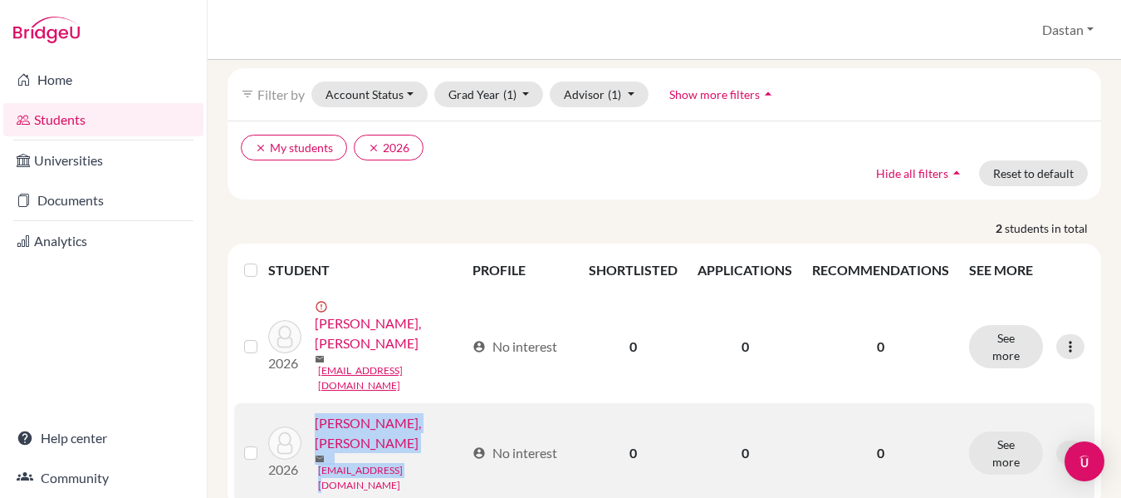
drag, startPoint x: 312, startPoint y: 429, endPoint x: 401, endPoint y: 424, distance: 89.8
click at [401, 424] on div "2026 [PERSON_NAME], [PERSON_NAME] [PERSON_NAME][EMAIL_ADDRESS][DOMAIN_NAME]" at bounding box center [360, 453] width 209 height 80
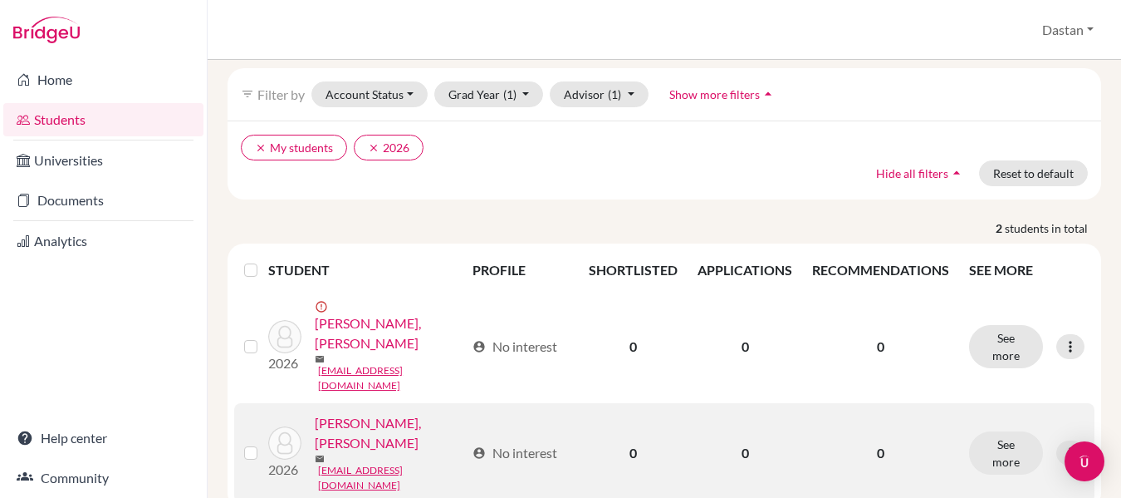
click at [473, 433] on td "account_circle No interest" at bounding box center [521, 453] width 116 height 100
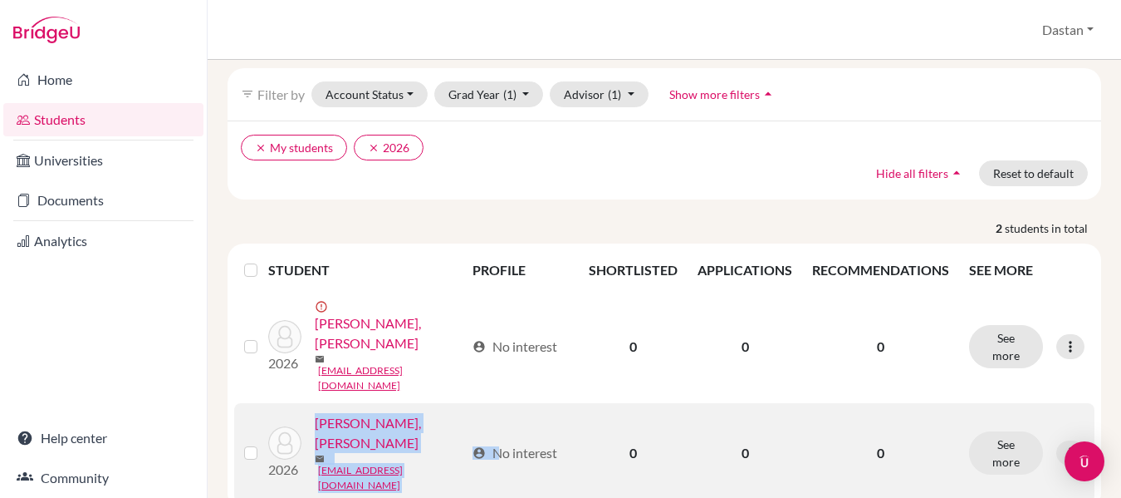
drag, startPoint x: 473, startPoint y: 432, endPoint x: 296, endPoint y: 441, distance: 177.2
click at [296, 441] on tr "2026 [PERSON_NAME], [PERSON_NAME] mail [EMAIL_ADDRESS][DOMAIN_NAME] account_cir…" at bounding box center [664, 453] width 861 height 100
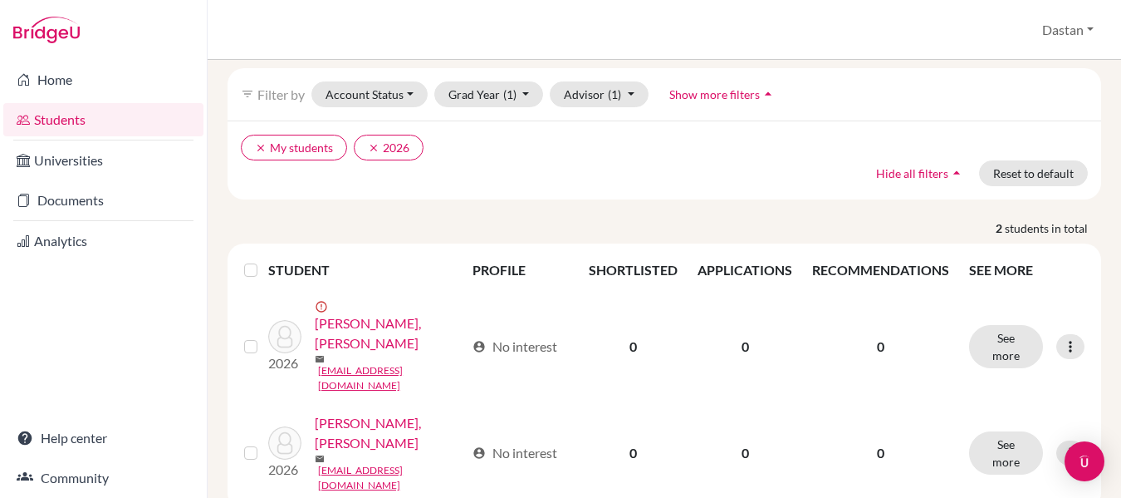
click at [436, 467] on div "Add student filter_list Filter by Account Status Active accounts Archived accou…" at bounding box center [665, 279] width 914 height 438
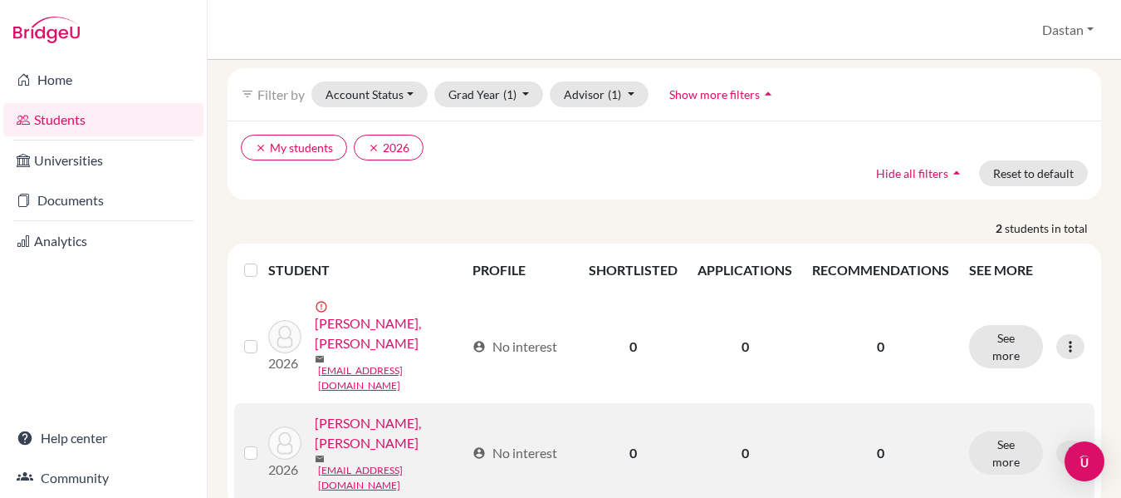
click at [399, 413] on link "[PERSON_NAME], [PERSON_NAME]" at bounding box center [390, 433] width 150 height 40
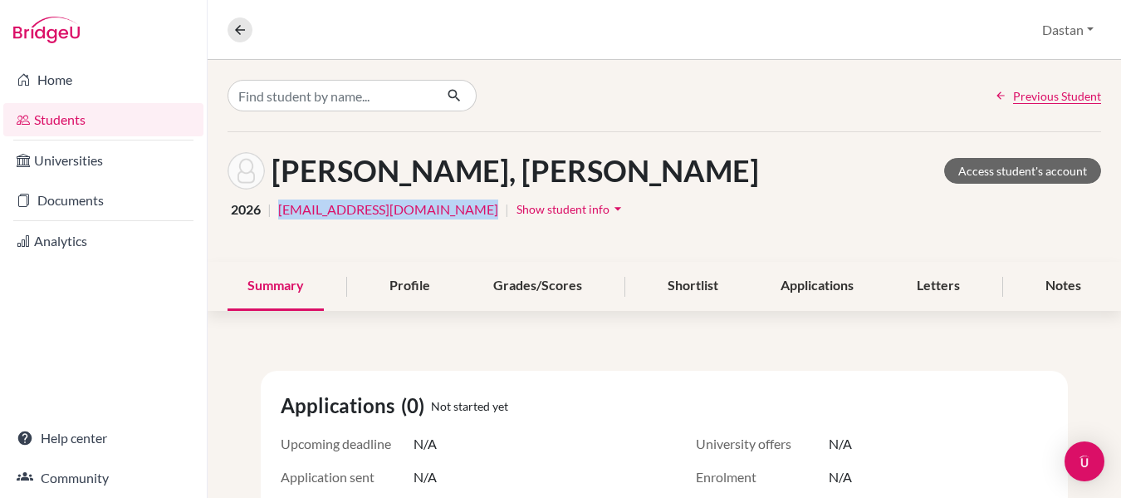
drag, startPoint x: 277, startPoint y: 221, endPoint x: 474, endPoint y: 213, distance: 197.0
click at [474, 213] on div "2026 | nurmukhametmalikov@gmail.com | Show student info arrow_drop_down" at bounding box center [665, 209] width 874 height 26
click at [648, 223] on div "Malikov, Nurmukhamet Access student's account 2026 | nurmukhametmalikov@gmail.c…" at bounding box center [665, 197] width 914 height 130
click at [75, 27] on img at bounding box center [46, 30] width 66 height 27
drag, startPoint x: 478, startPoint y: 215, endPoint x: 280, endPoint y: 215, distance: 198.5
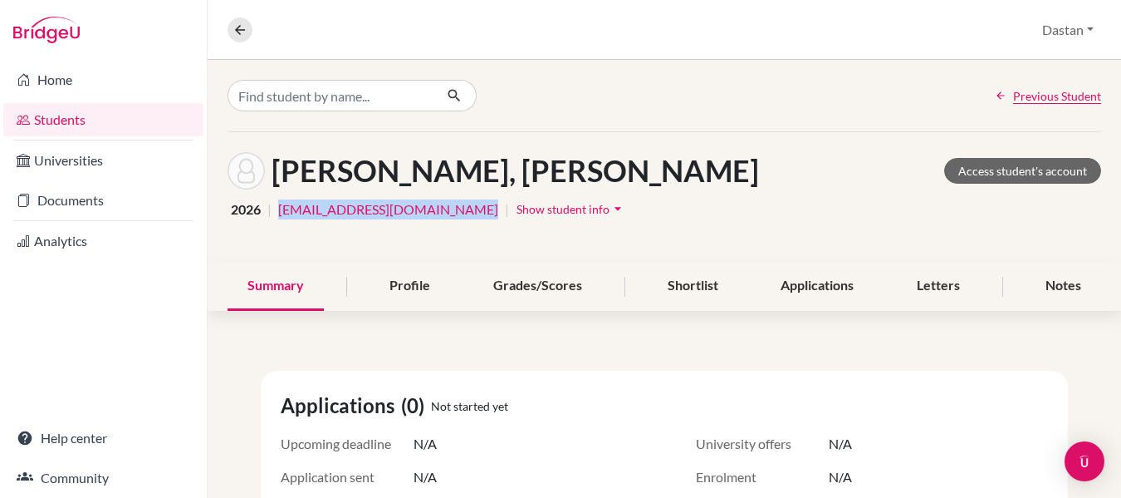
click at [280, 215] on div "2026 | nurmukhametmalikov@gmail.com | Show student info arrow_drop_down" at bounding box center [665, 209] width 874 height 26
click at [297, 228] on div "Malikov, Nurmukhamet Access student's account 2026 | nurmukhametmalikov@gmail.c…" at bounding box center [665, 197] width 914 height 130
click at [666, 201] on div "2026 | nurmukhametmalikov@gmail.com | Show student info arrow_drop_down" at bounding box center [665, 209] width 874 height 26
click at [234, 18] on button at bounding box center [240, 29] width 25 height 25
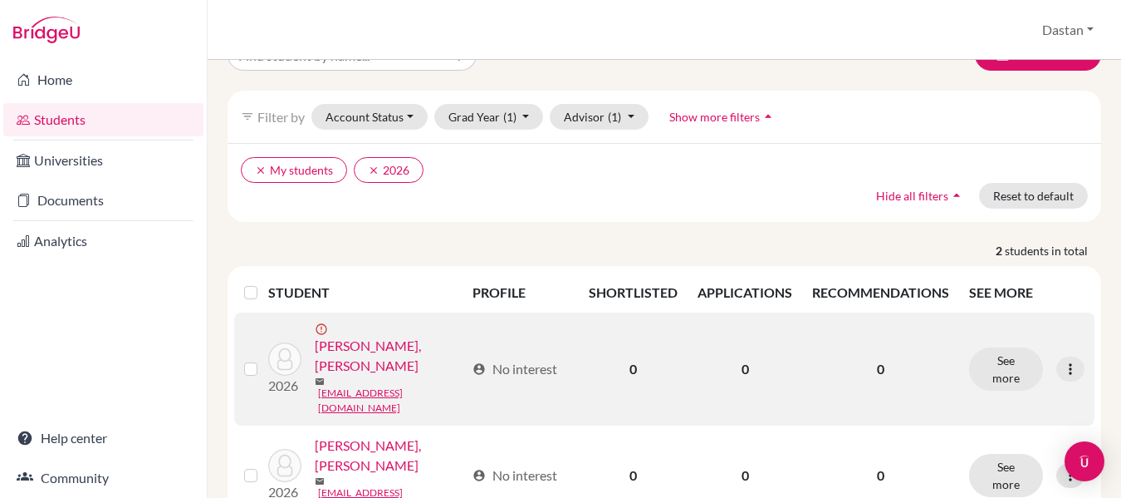
scroll to position [63, 0]
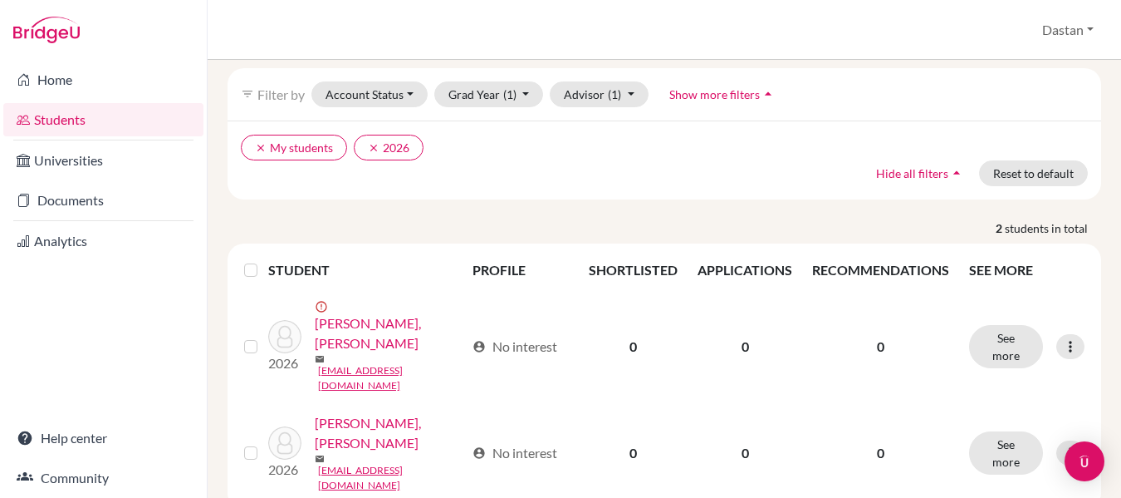
click at [449, 462] on div "Add student filter_list Filter by Account Status Active accounts Archived accou…" at bounding box center [665, 279] width 914 height 438
click at [691, 160] on div "clear My students clear 2026 Hide all filters arrow_drop_up Reset to default" at bounding box center [665, 159] width 874 height 79
click at [57, 114] on link "Students" at bounding box center [103, 119] width 200 height 33
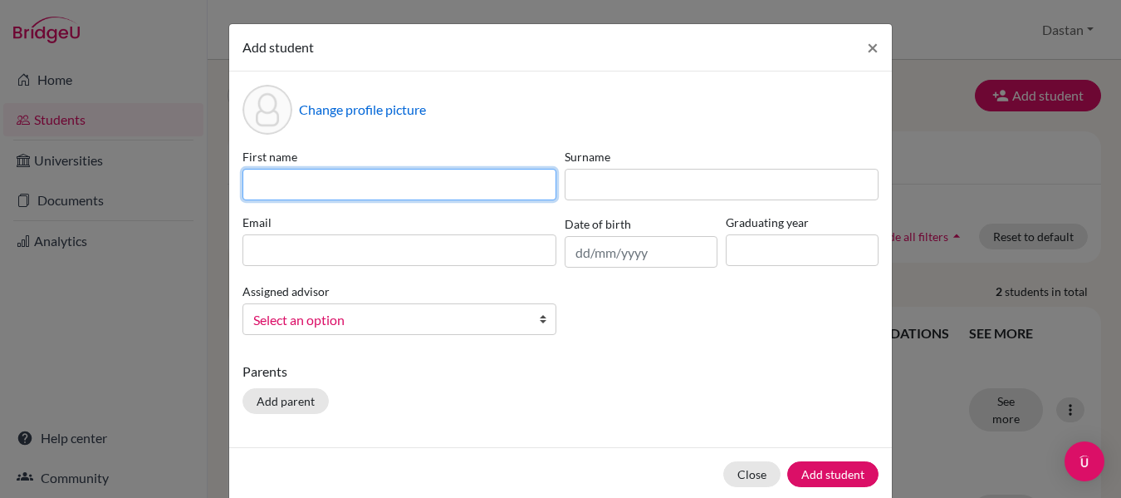
click at [449, 194] on input at bounding box center [400, 185] width 314 height 32
type input "\"
type input "Maratbek"
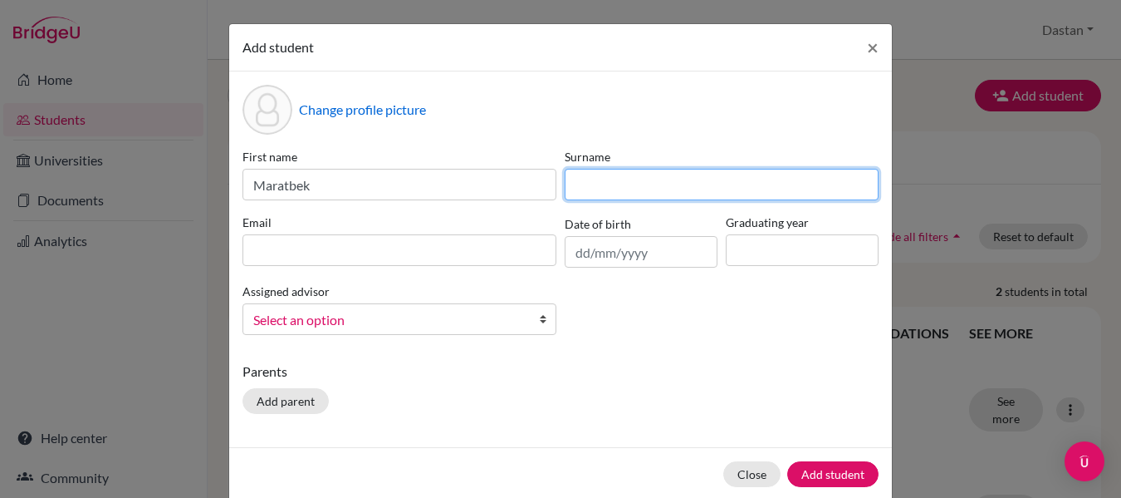
click at [609, 186] on input at bounding box center [722, 185] width 314 height 32
type input "\"
type input "Sagynbaev"
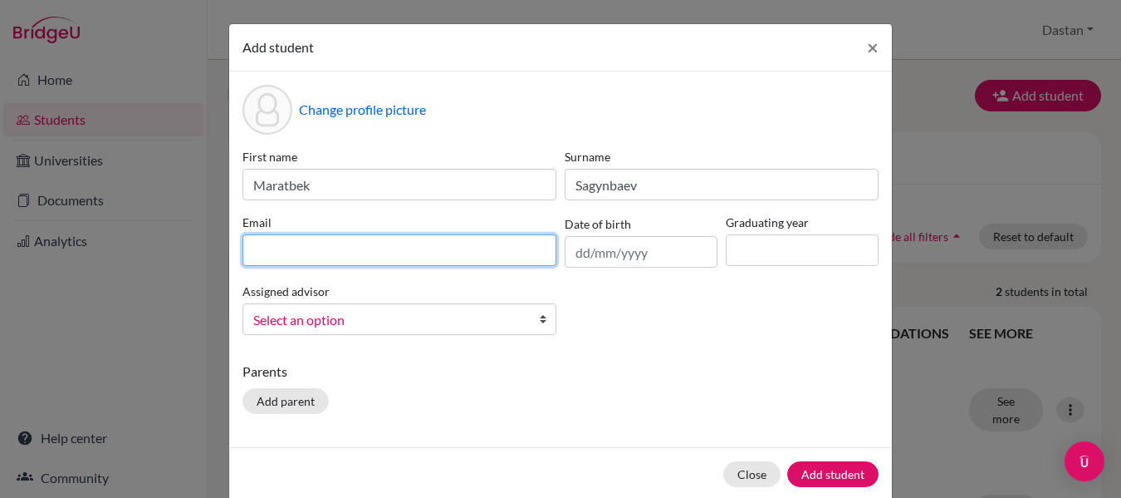
click at [440, 257] on input at bounding box center [400, 250] width 314 height 32
type input "zddtuus@gmail.com"
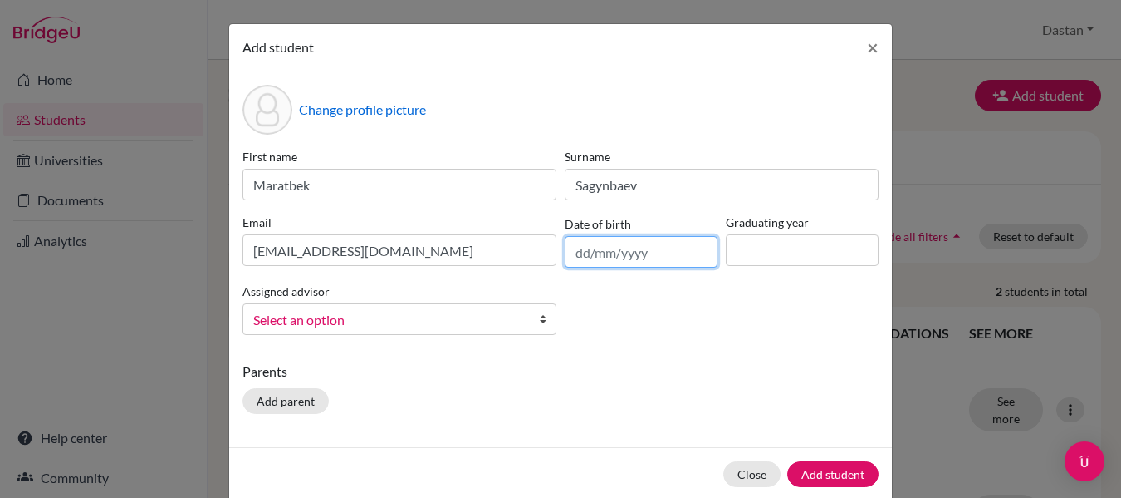
click at [572, 242] on input "text" at bounding box center [641, 252] width 153 height 32
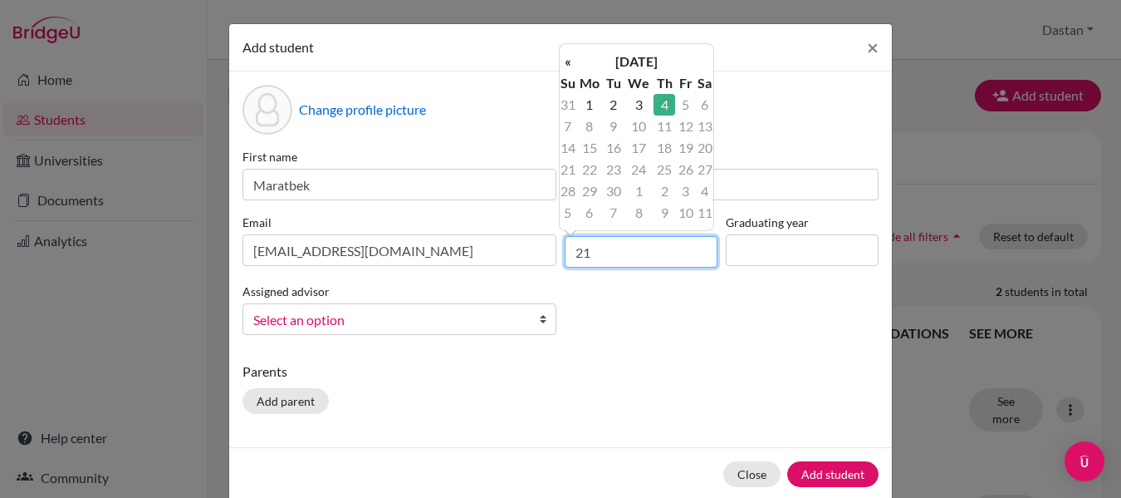
type input "2"
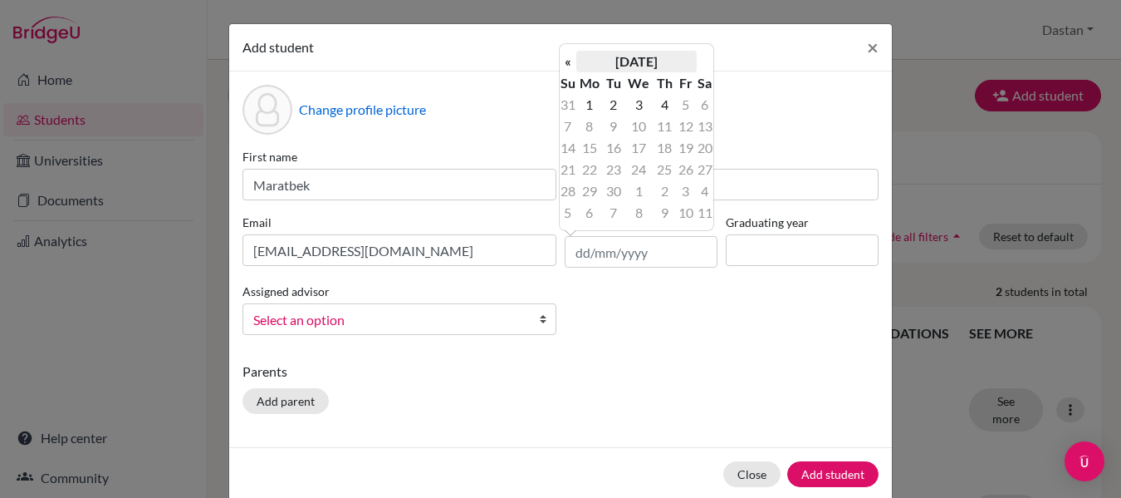
click at [659, 65] on th "September 2025" at bounding box center [636, 62] width 120 height 22
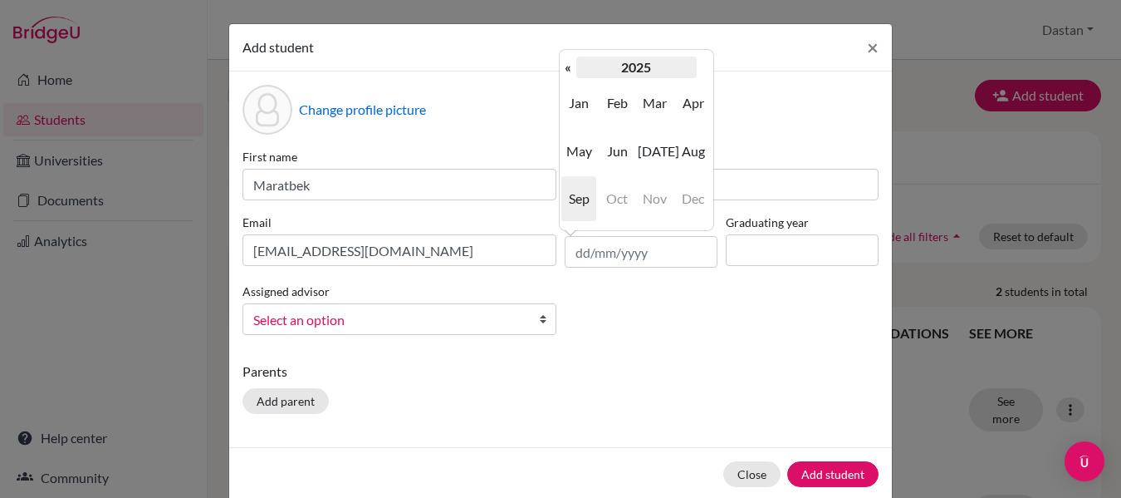
click at [647, 73] on th "2025" at bounding box center [636, 67] width 120 height 22
click at [591, 62] on th "2020-2029" at bounding box center [636, 67] width 120 height 22
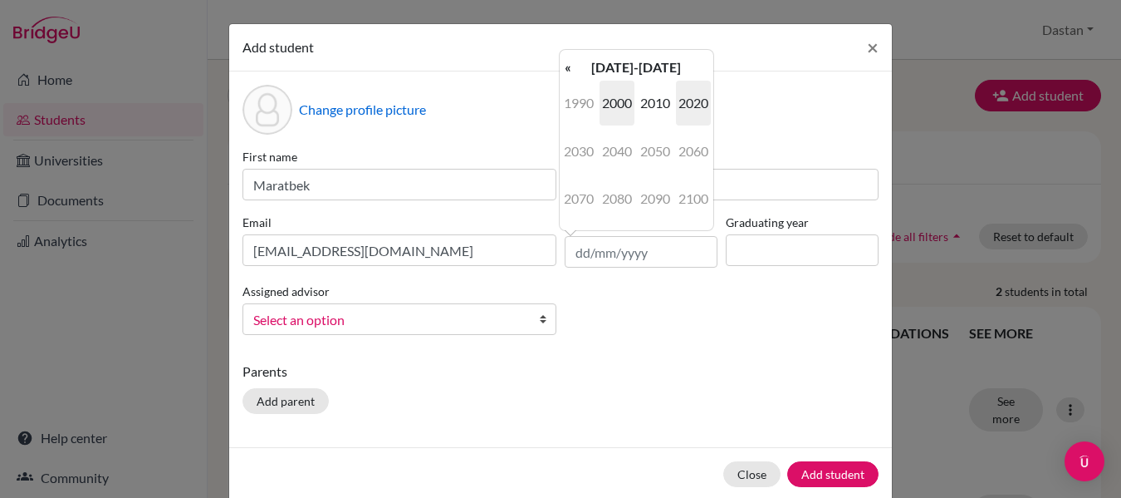
click at [633, 106] on span "2000" at bounding box center [617, 103] width 35 height 45
click at [616, 193] on span "2008" at bounding box center [617, 198] width 35 height 45
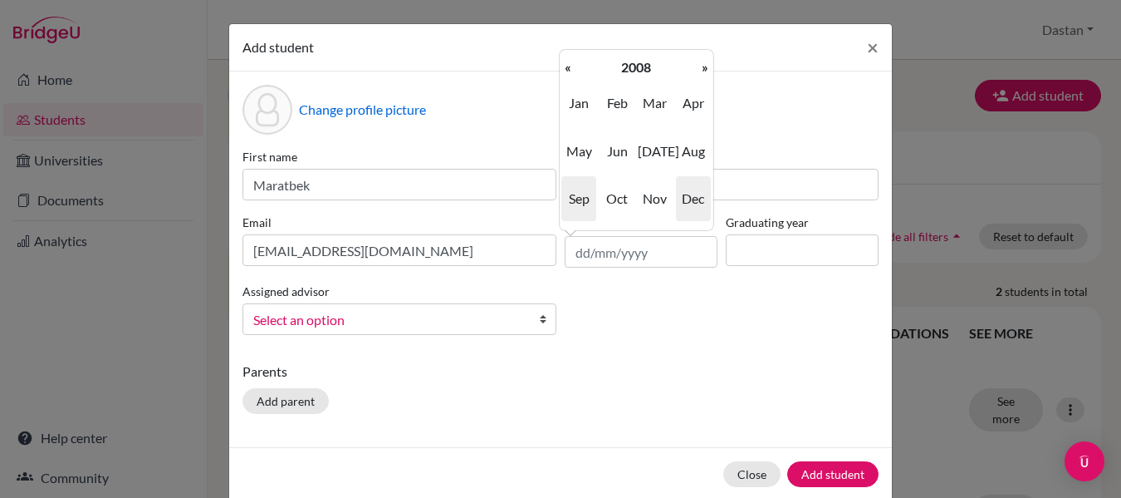
click at [680, 187] on span "Dec" at bounding box center [693, 198] width 35 height 45
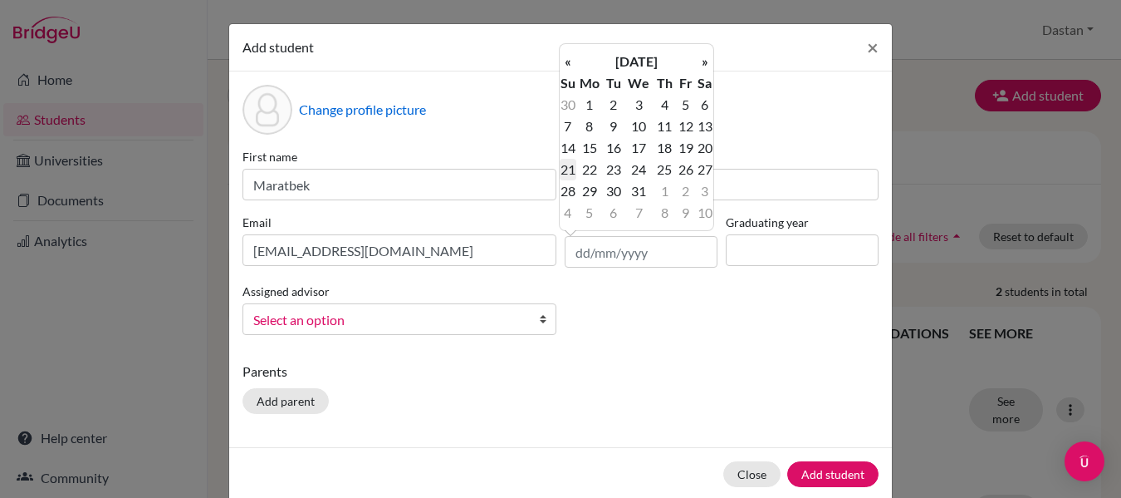
click at [573, 169] on td "21" at bounding box center [568, 170] width 17 height 22
type input "21/12/2008"
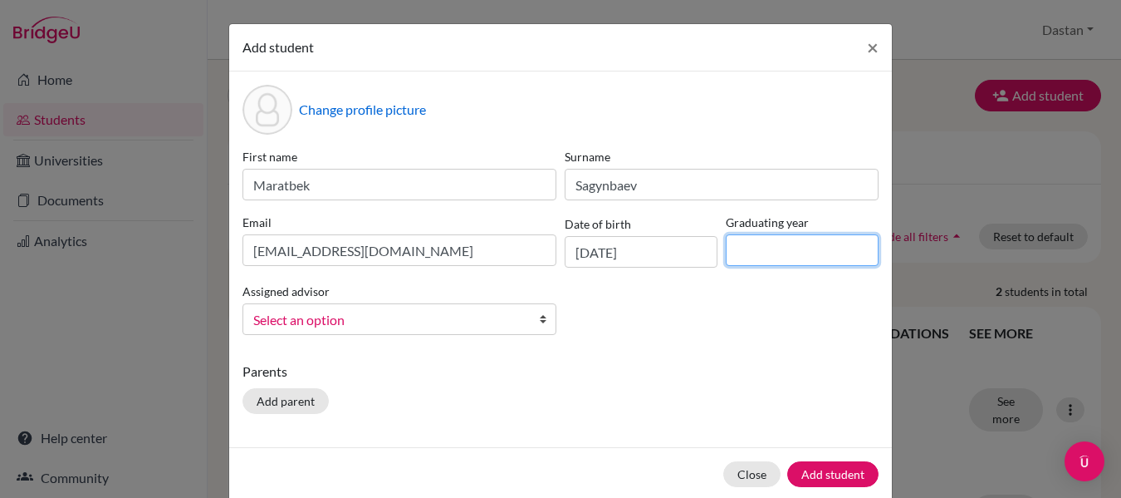
click at [799, 260] on input at bounding box center [802, 250] width 153 height 32
type input "2026"
click at [439, 326] on span "Select an option" at bounding box center [388, 320] width 271 height 22
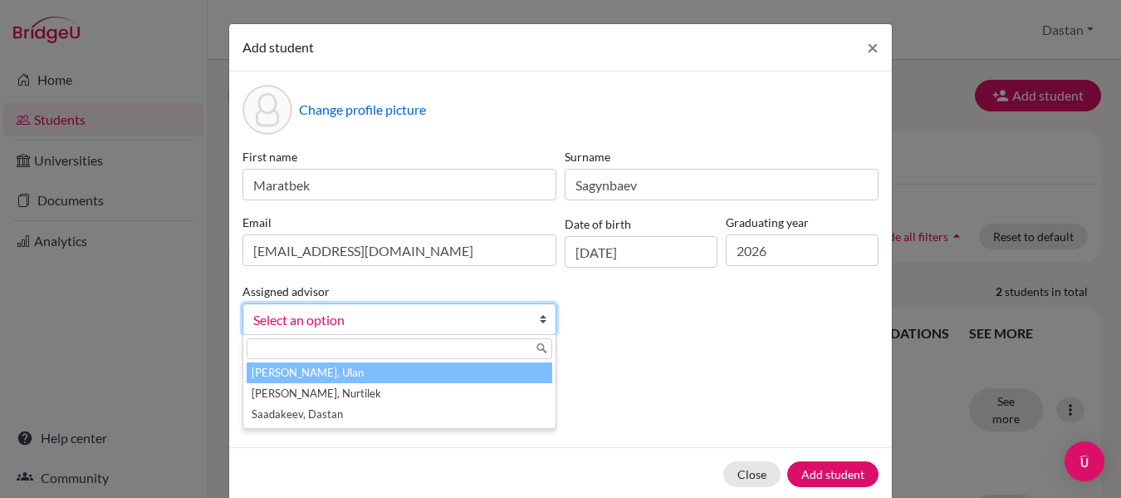
click at [439, 326] on span "Select an option" at bounding box center [388, 320] width 271 height 22
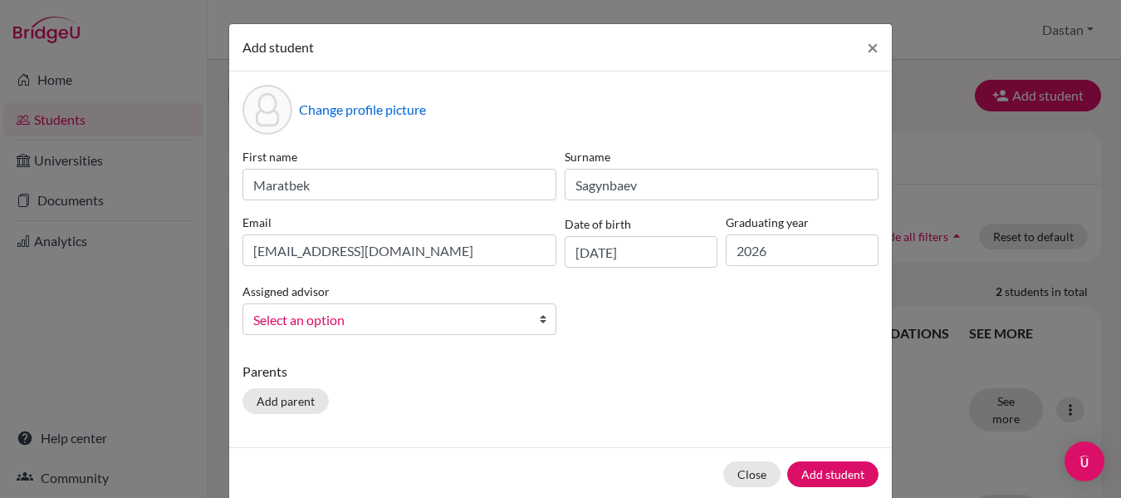
click at [439, 326] on span "Select an option" at bounding box center [388, 320] width 271 height 22
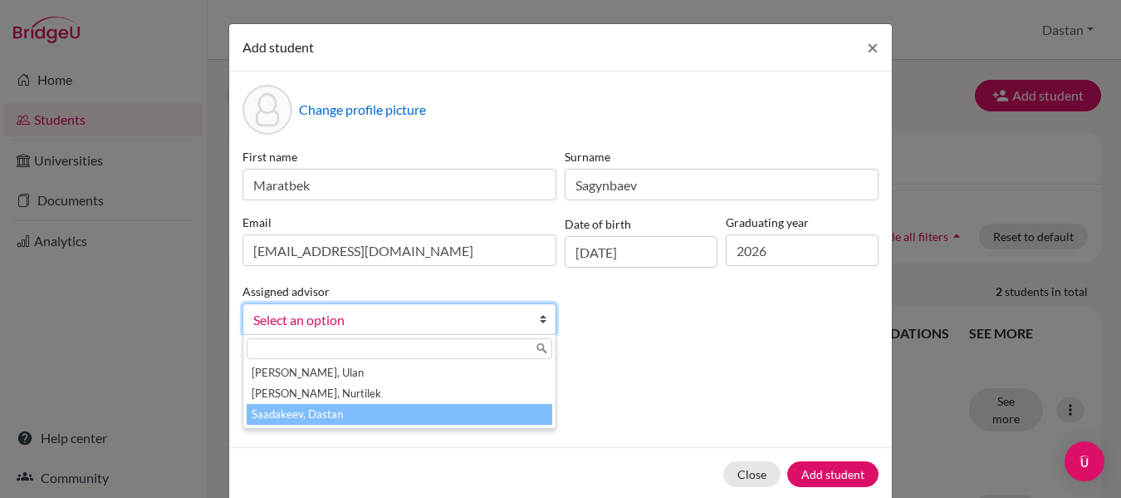
click at [382, 417] on li "Saadakeev, Dastan" at bounding box center [400, 414] width 306 height 21
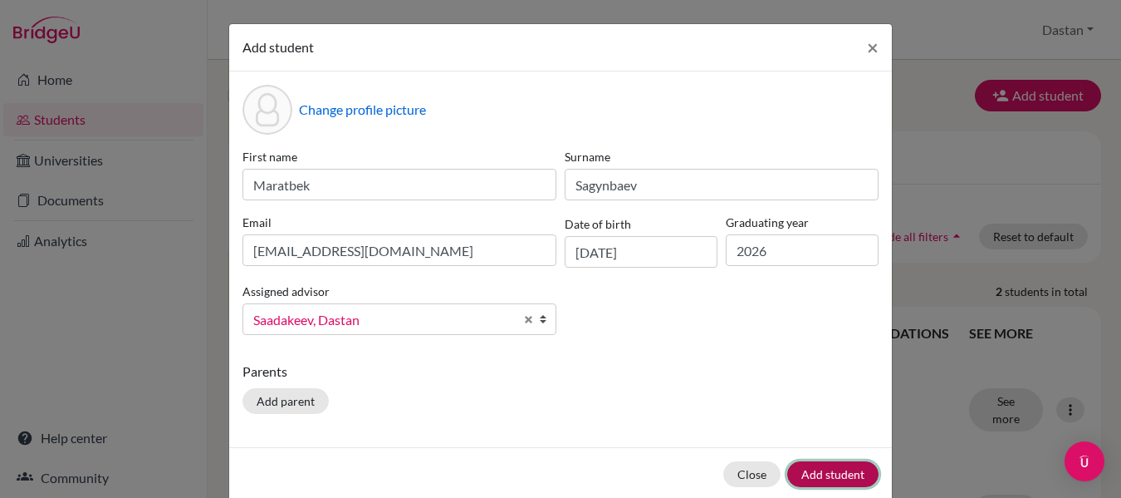
click at [831, 473] on button "Add student" at bounding box center [832, 474] width 91 height 26
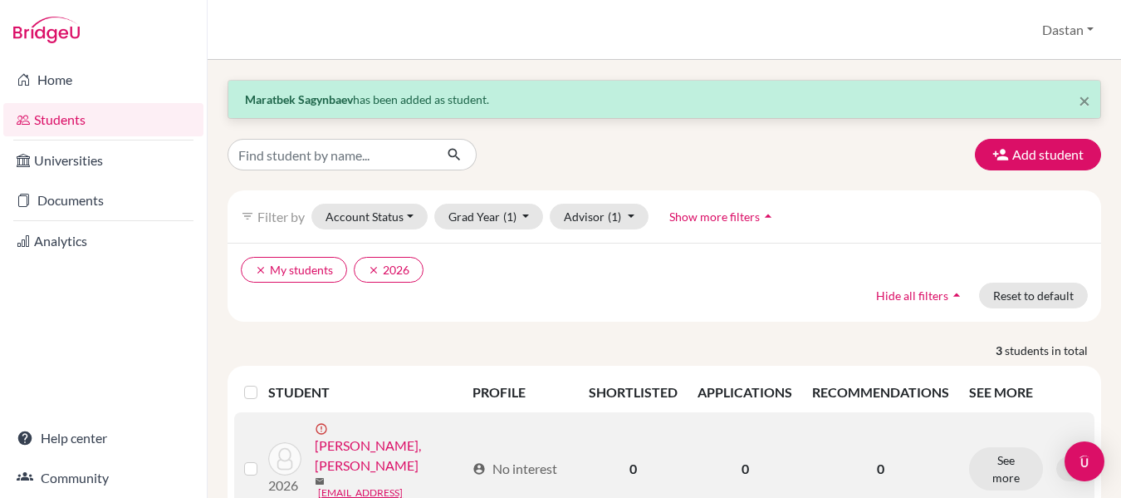
click at [364, 448] on link "Kanybekov, Akim Ulanovich" at bounding box center [390, 455] width 150 height 40
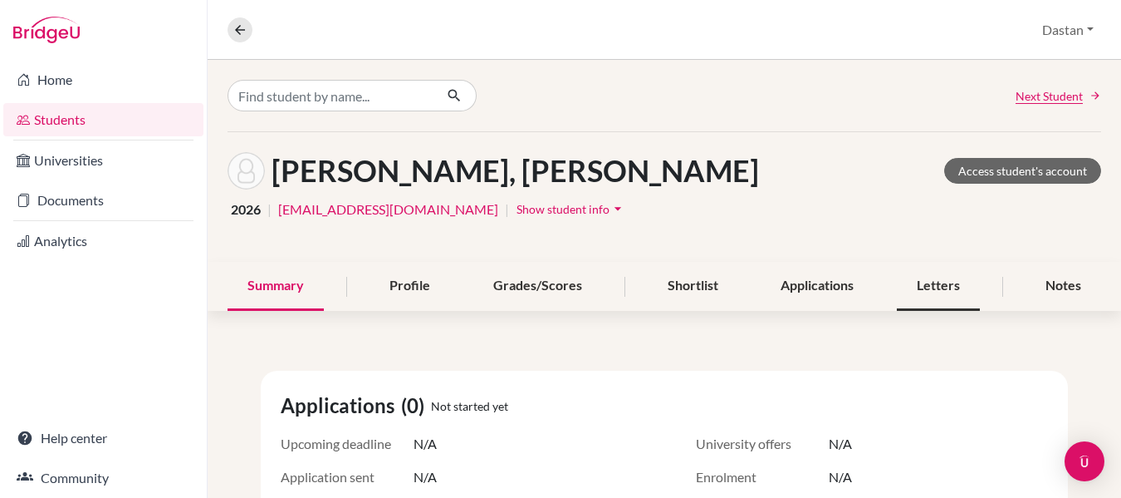
click at [944, 281] on div "Letters" at bounding box center [938, 286] width 83 height 49
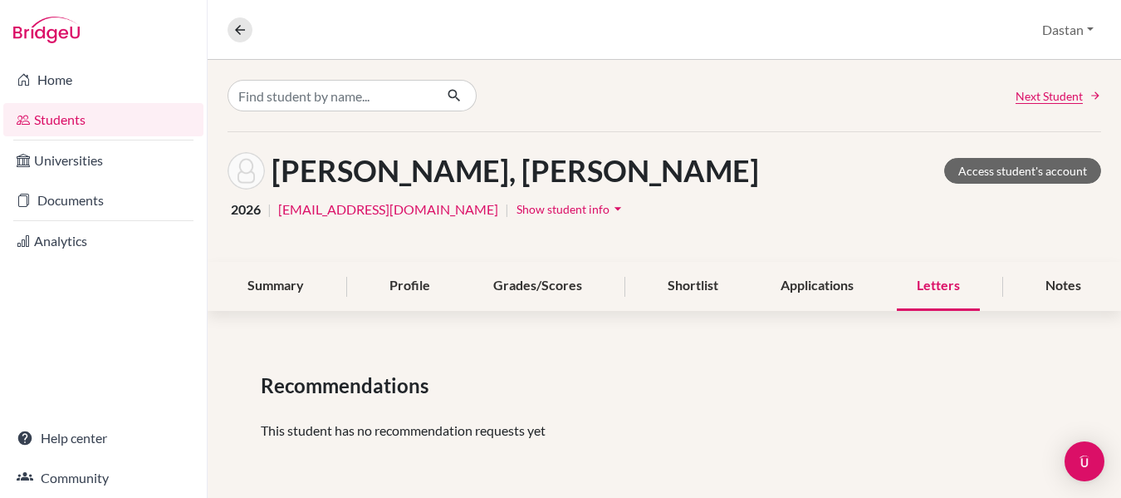
click at [874, 154] on div "Kanybekov, Akim Ulanovich Access student's account" at bounding box center [665, 170] width 874 height 37
click at [830, 138] on div "[PERSON_NAME], [PERSON_NAME] Access student's account 2026 | [EMAIL_ADDRESS][DO…" at bounding box center [665, 197] width 914 height 130
click at [56, 26] on img at bounding box center [46, 30] width 66 height 27
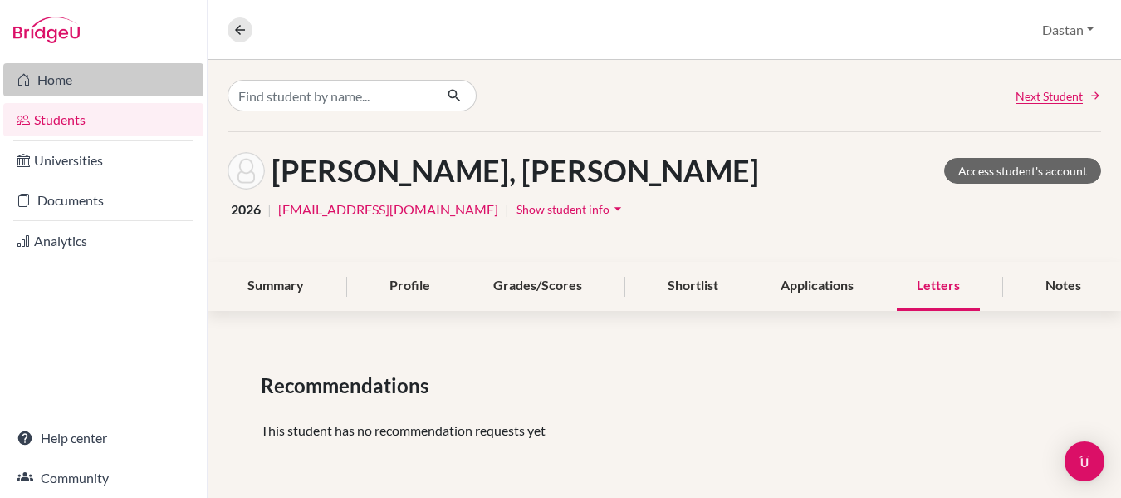
click at [52, 73] on link "Home" at bounding box center [103, 79] width 200 height 33
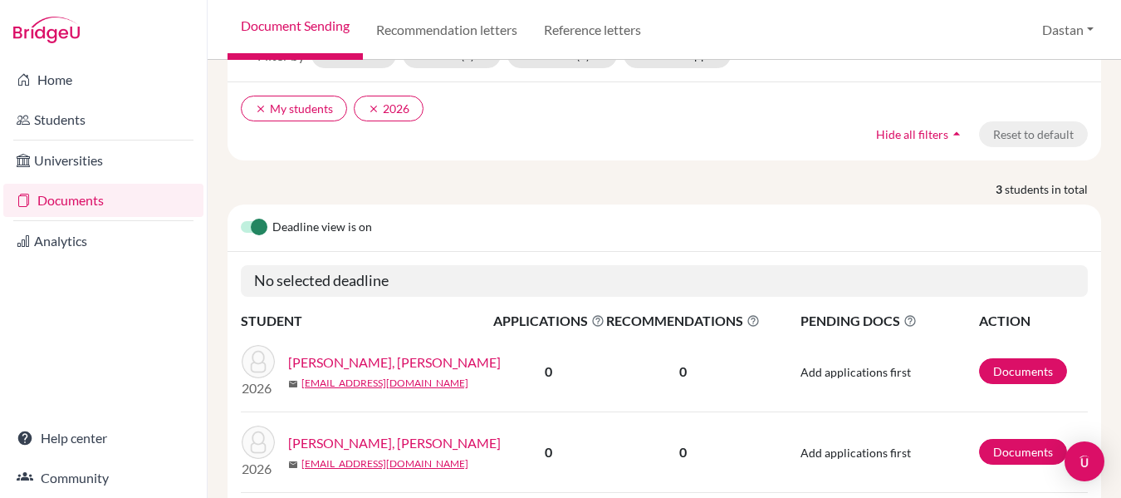
click at [324, 302] on div "No selected deadline" at bounding box center [665, 281] width 874 height 58
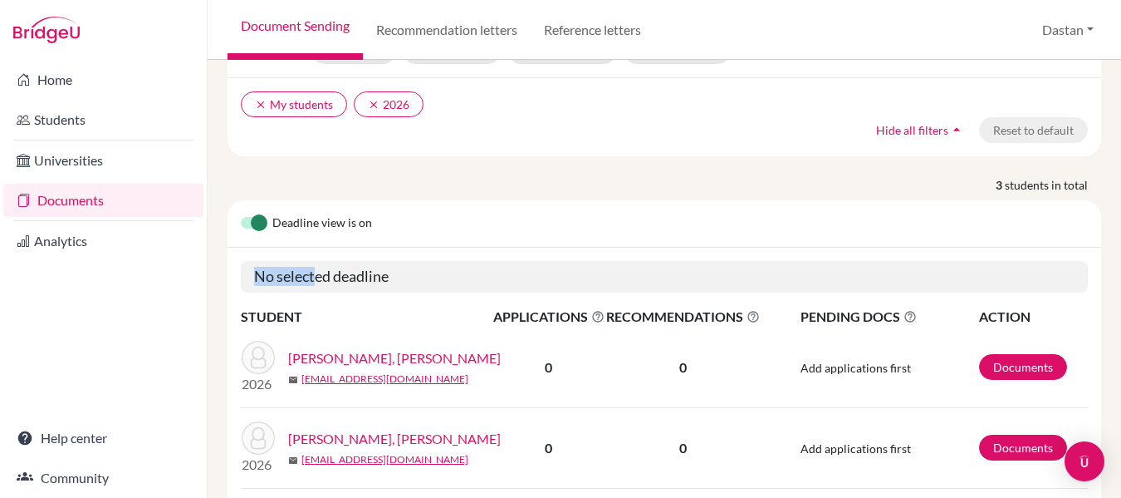
drag, startPoint x: 309, startPoint y: 276, endPoint x: 297, endPoint y: 247, distance: 31.6
click at [297, 247] on div "Deadline view is on No selected deadline STUDENT APPLICATIONS The displayed num…" at bounding box center [665, 397] width 874 height 395
click at [434, 362] on link "[PERSON_NAME], [PERSON_NAME]" at bounding box center [394, 358] width 213 height 20
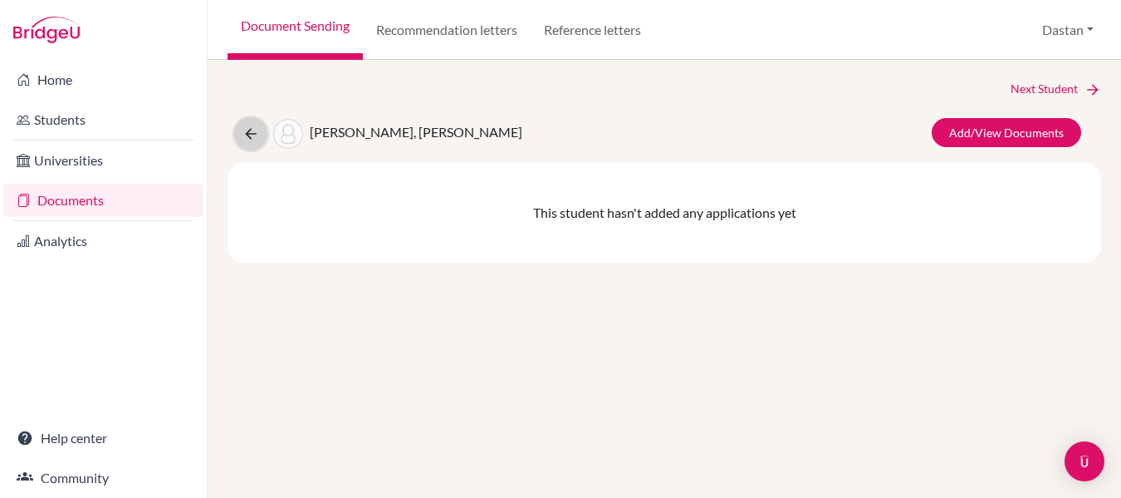
click at [258, 133] on icon at bounding box center [251, 133] width 17 height 17
